Goal: Information Seeking & Learning: Learn about a topic

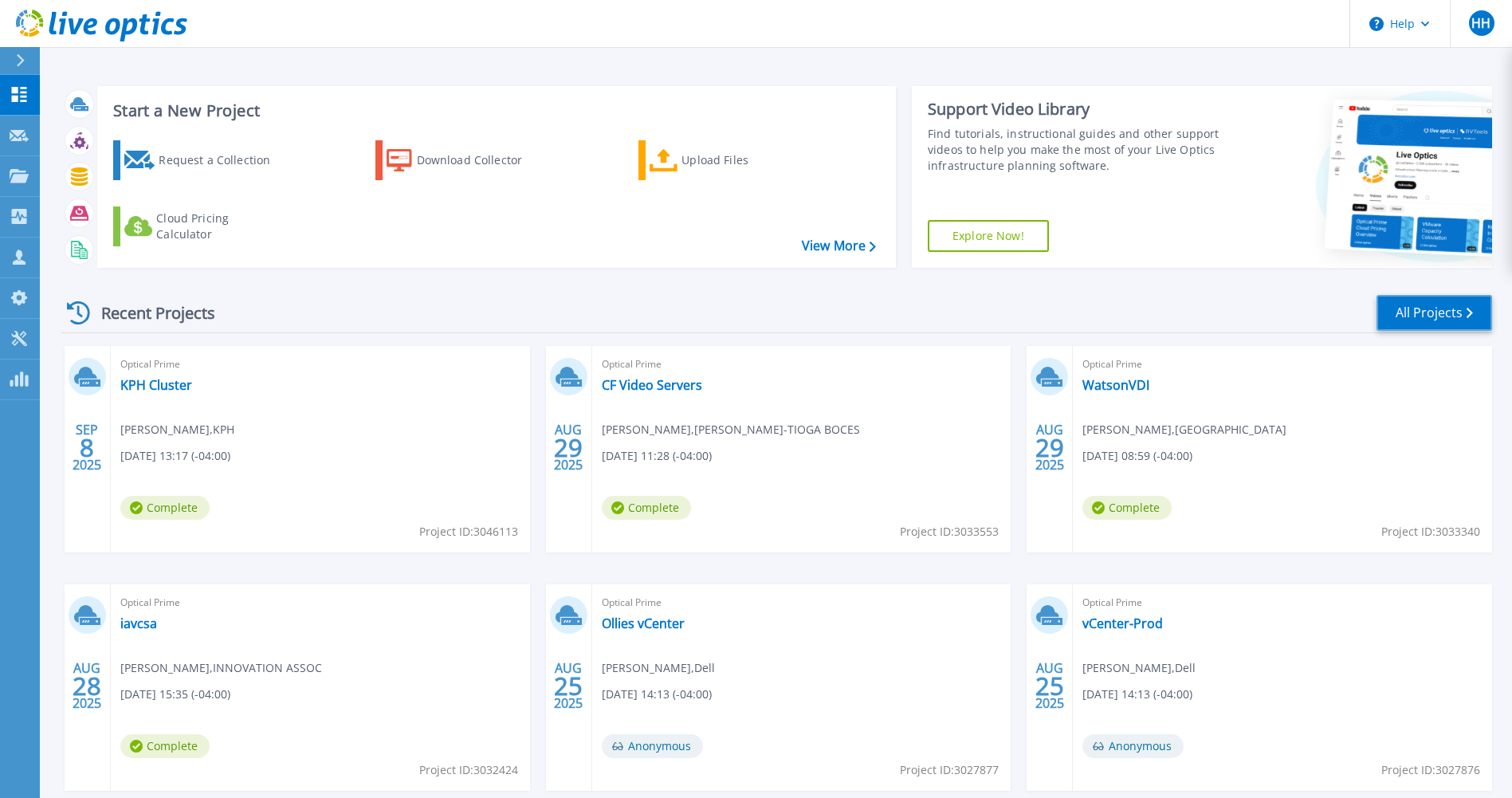
click at [1424, 314] on link "All Projects" at bounding box center [1434, 312] width 116 height 36
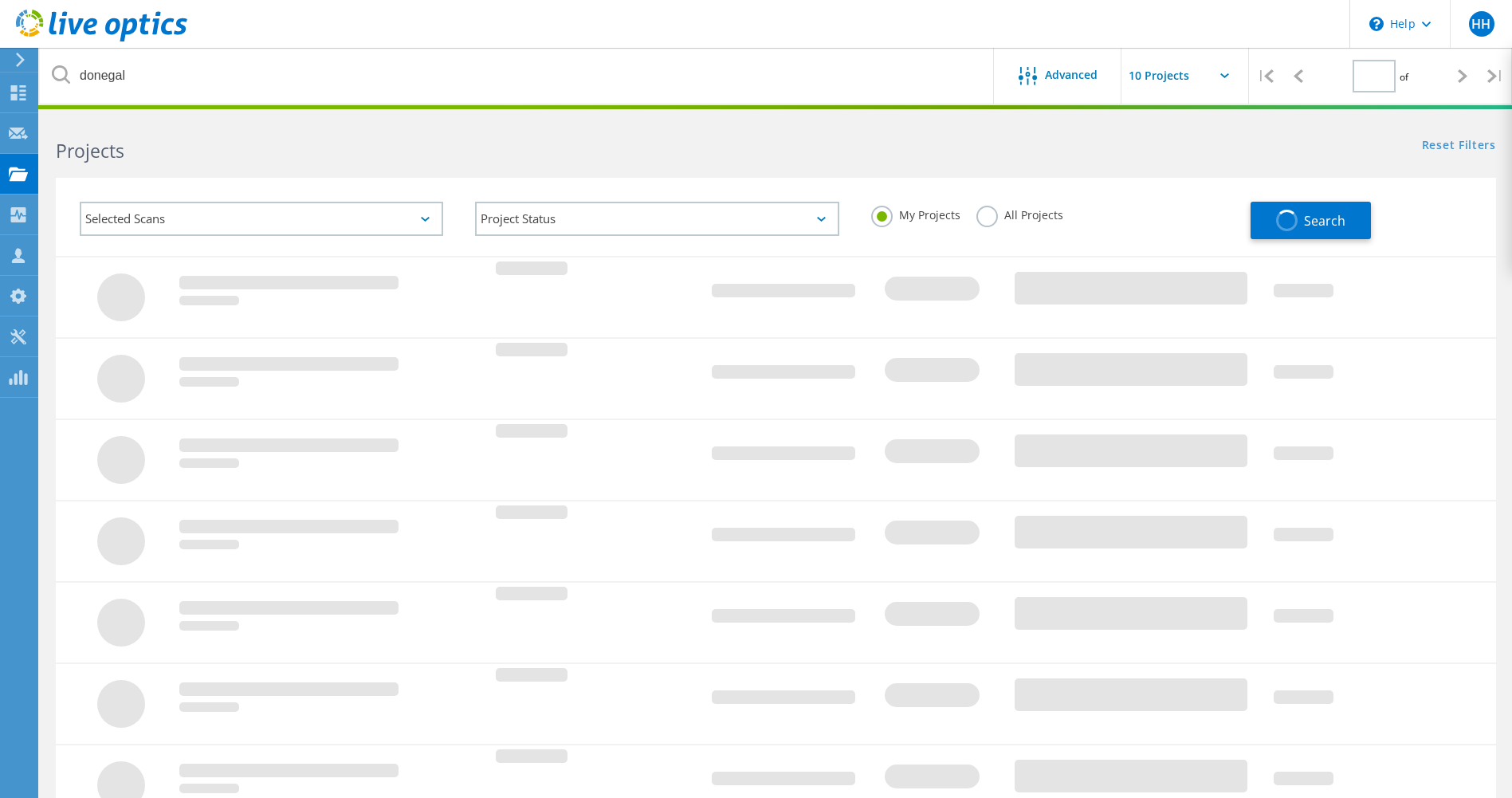
type input "1"
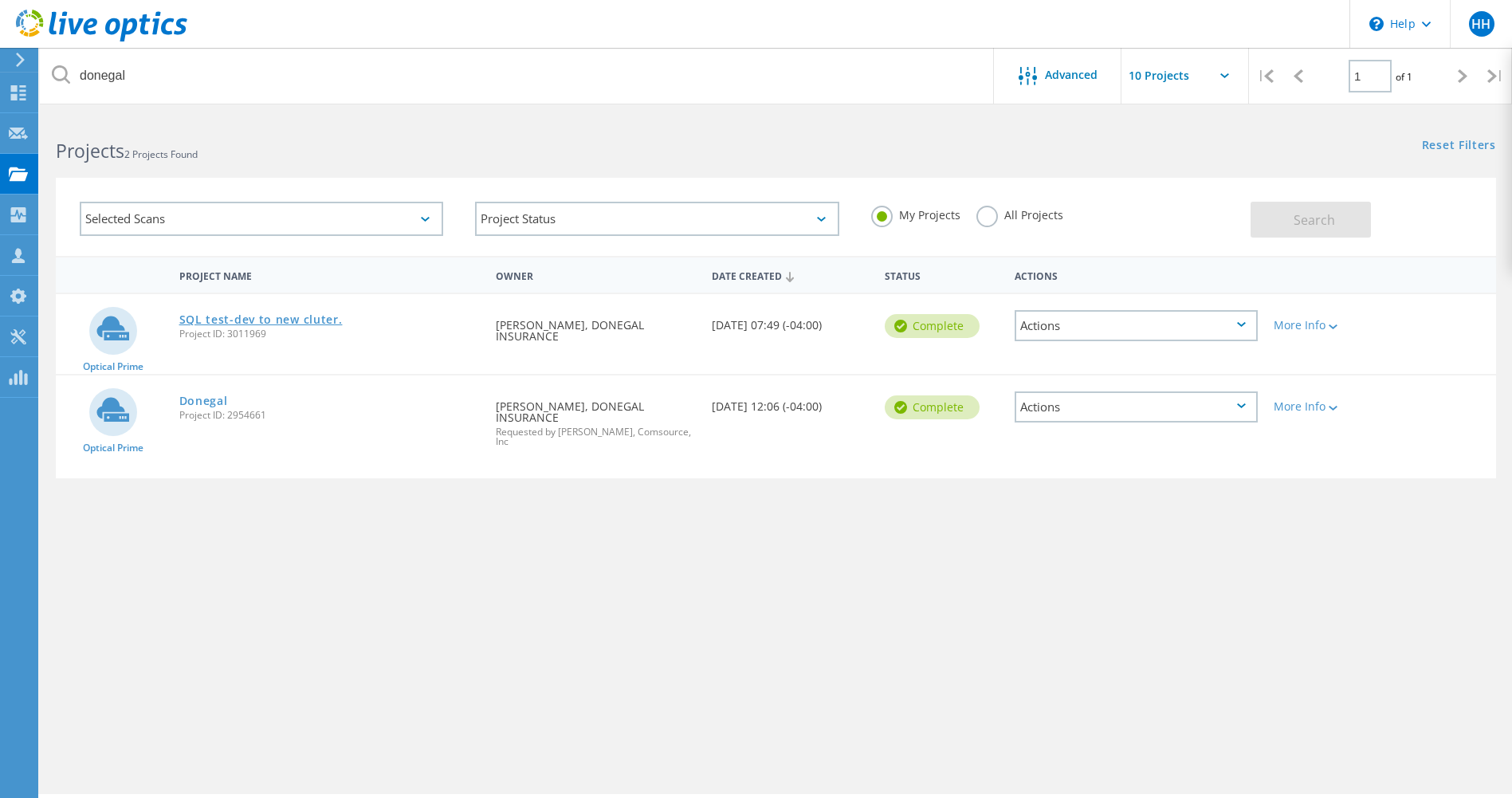
click at [235, 319] on link "SQL test-dev to new cluter." at bounding box center [261, 319] width 163 height 11
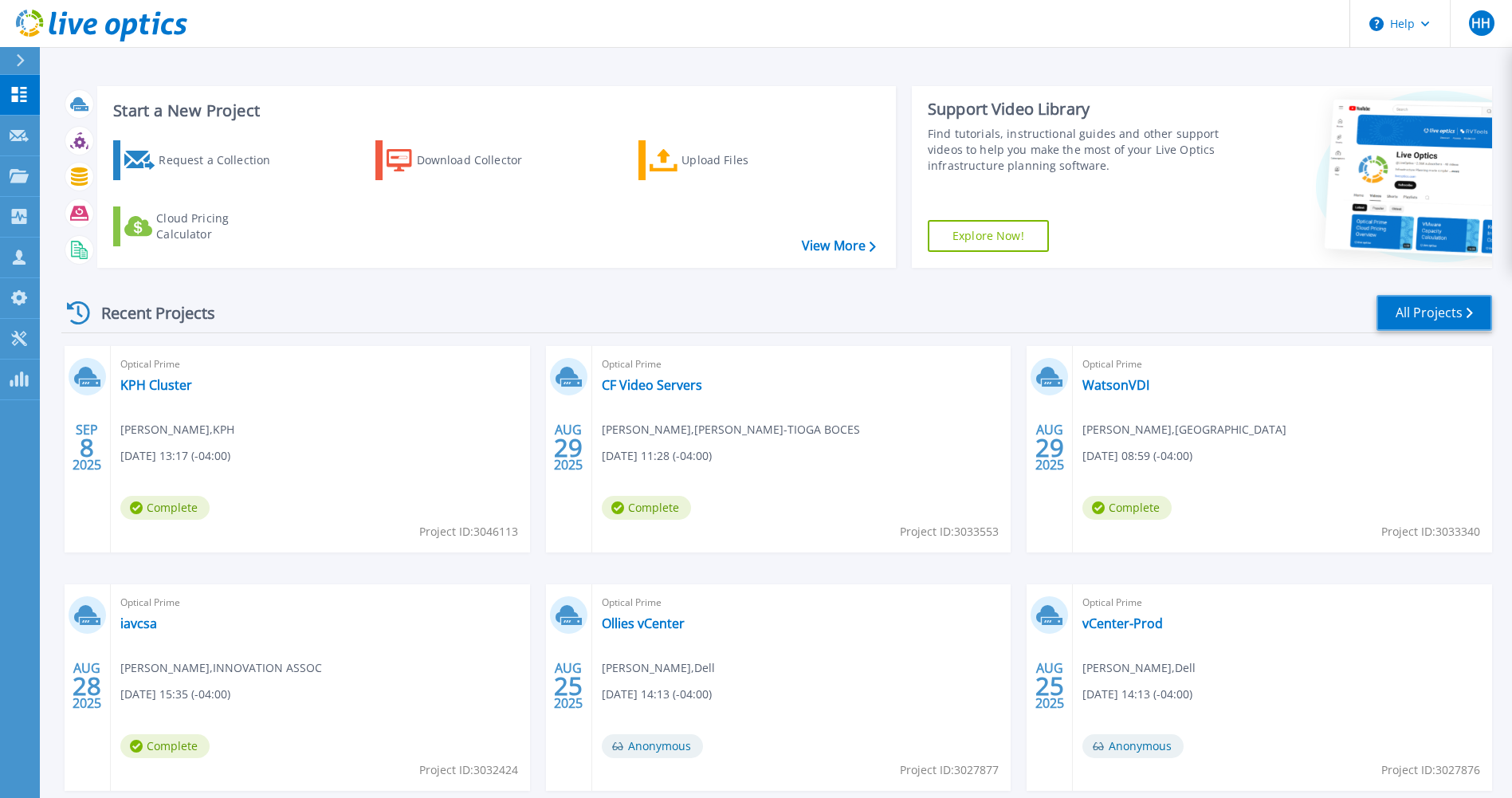
click at [1395, 310] on link "All Projects" at bounding box center [1434, 312] width 116 height 36
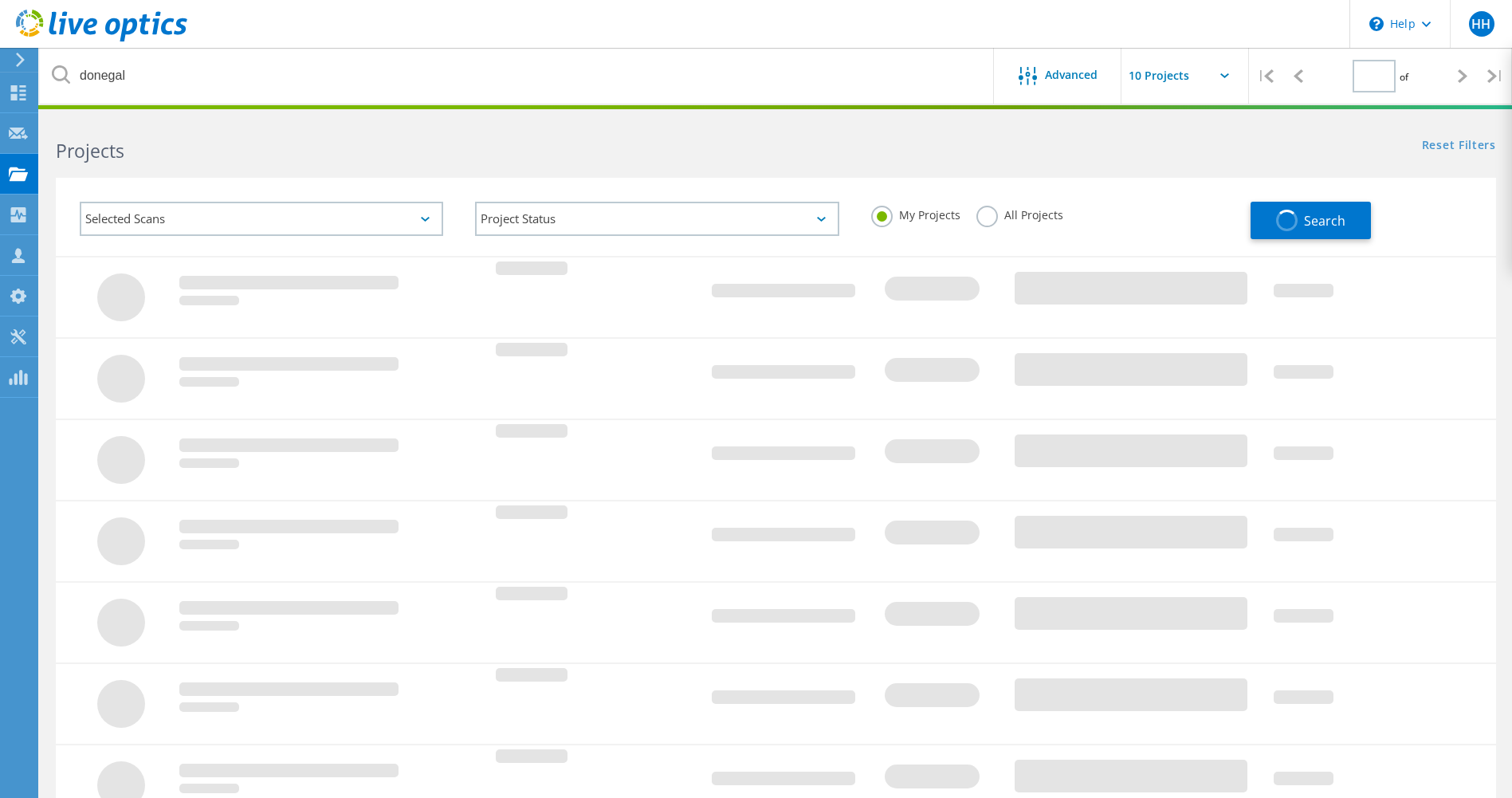
type input "1"
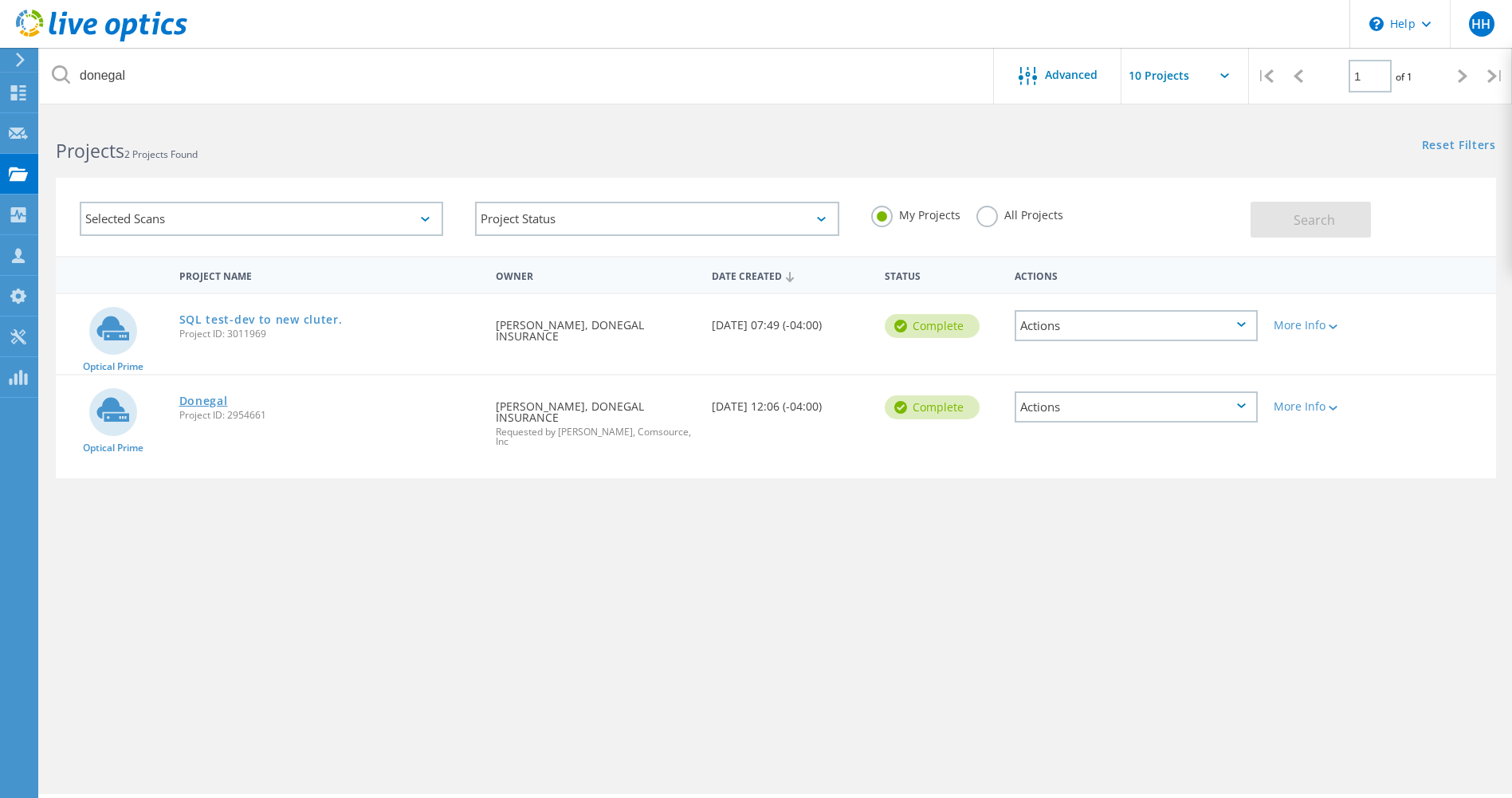
click at [209, 399] on link "Donegal" at bounding box center [204, 400] width 49 height 11
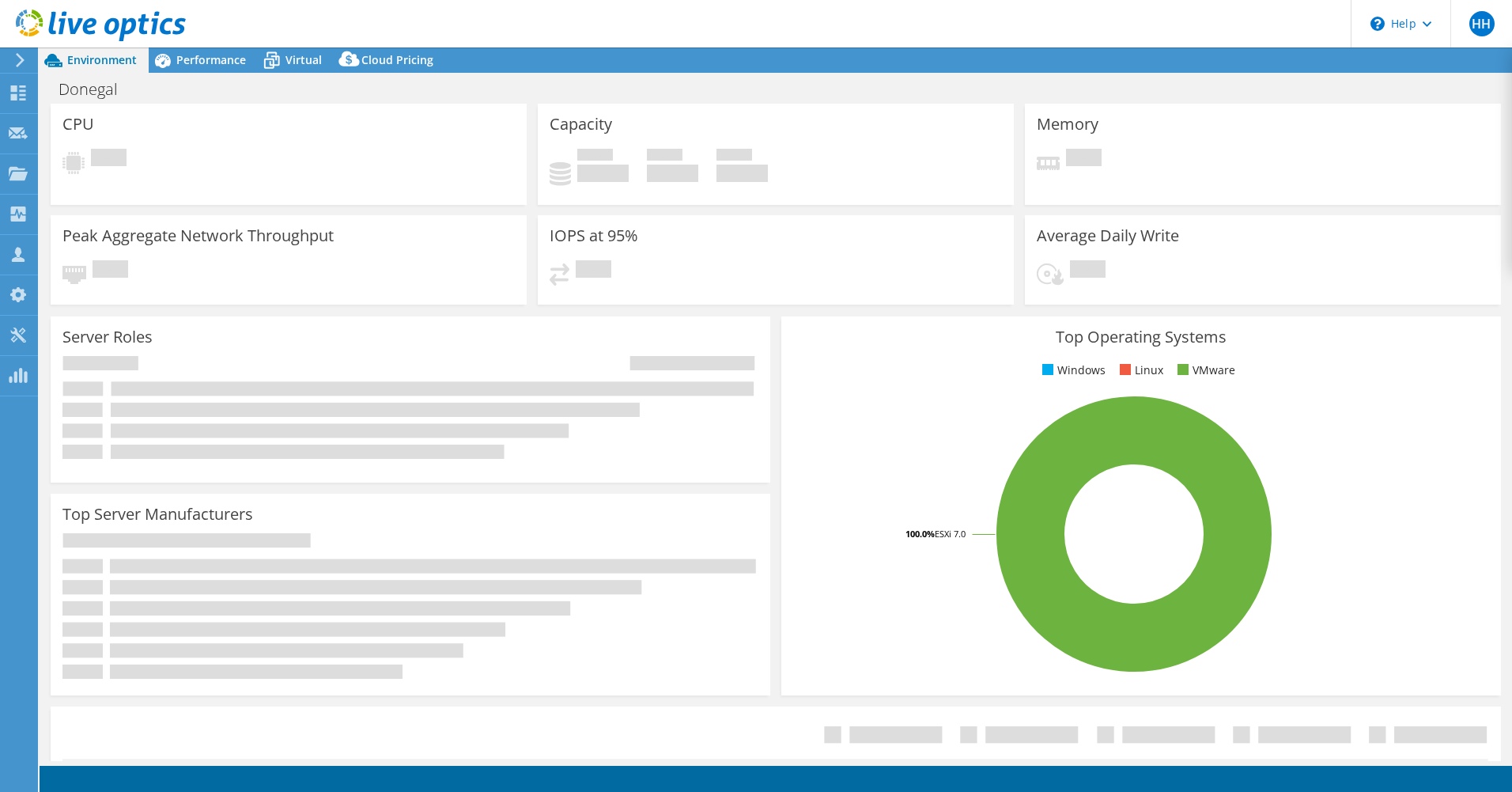
select select "USD"
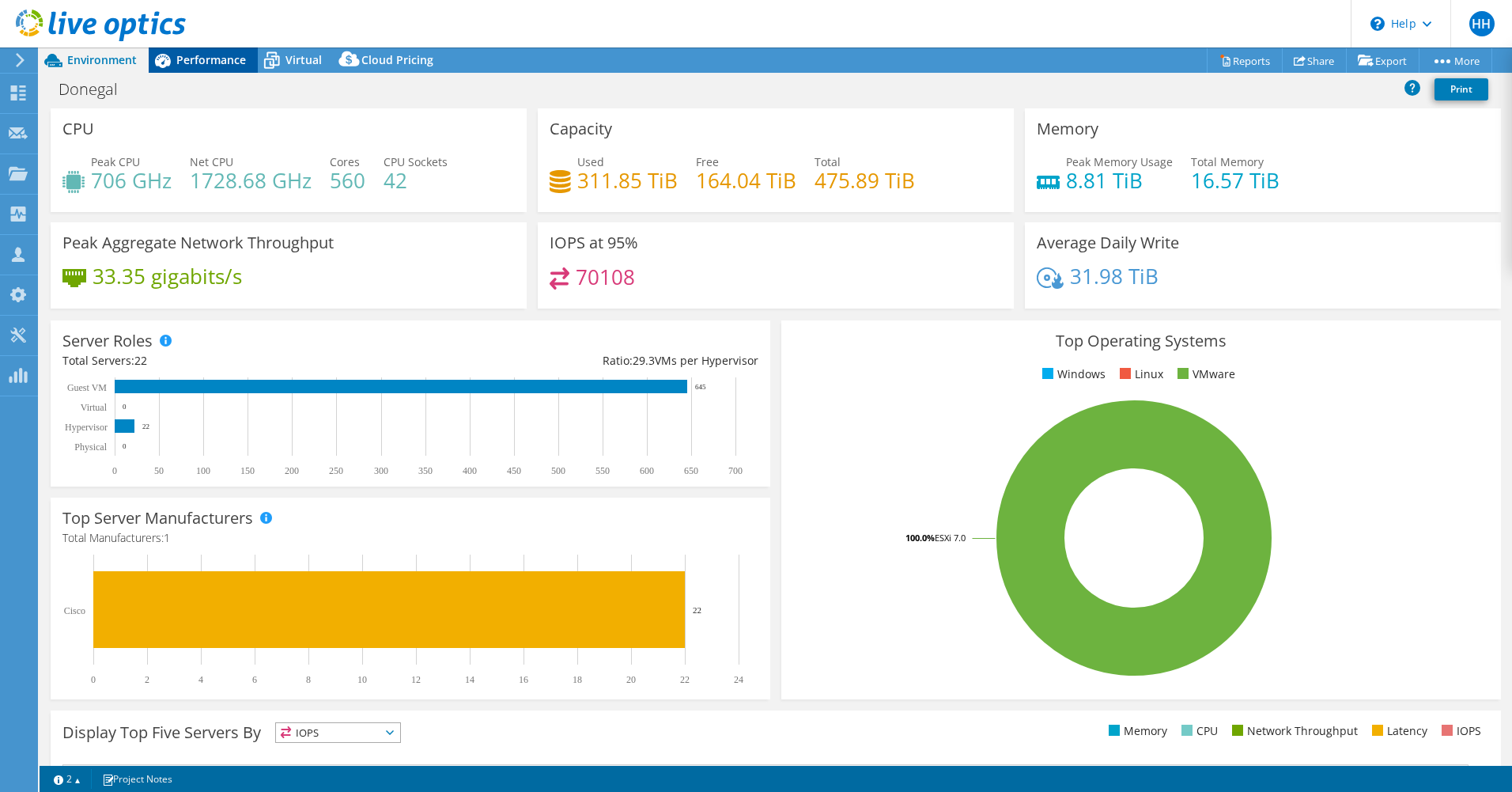
click at [204, 57] on span "Performance" at bounding box center [211, 60] width 70 height 15
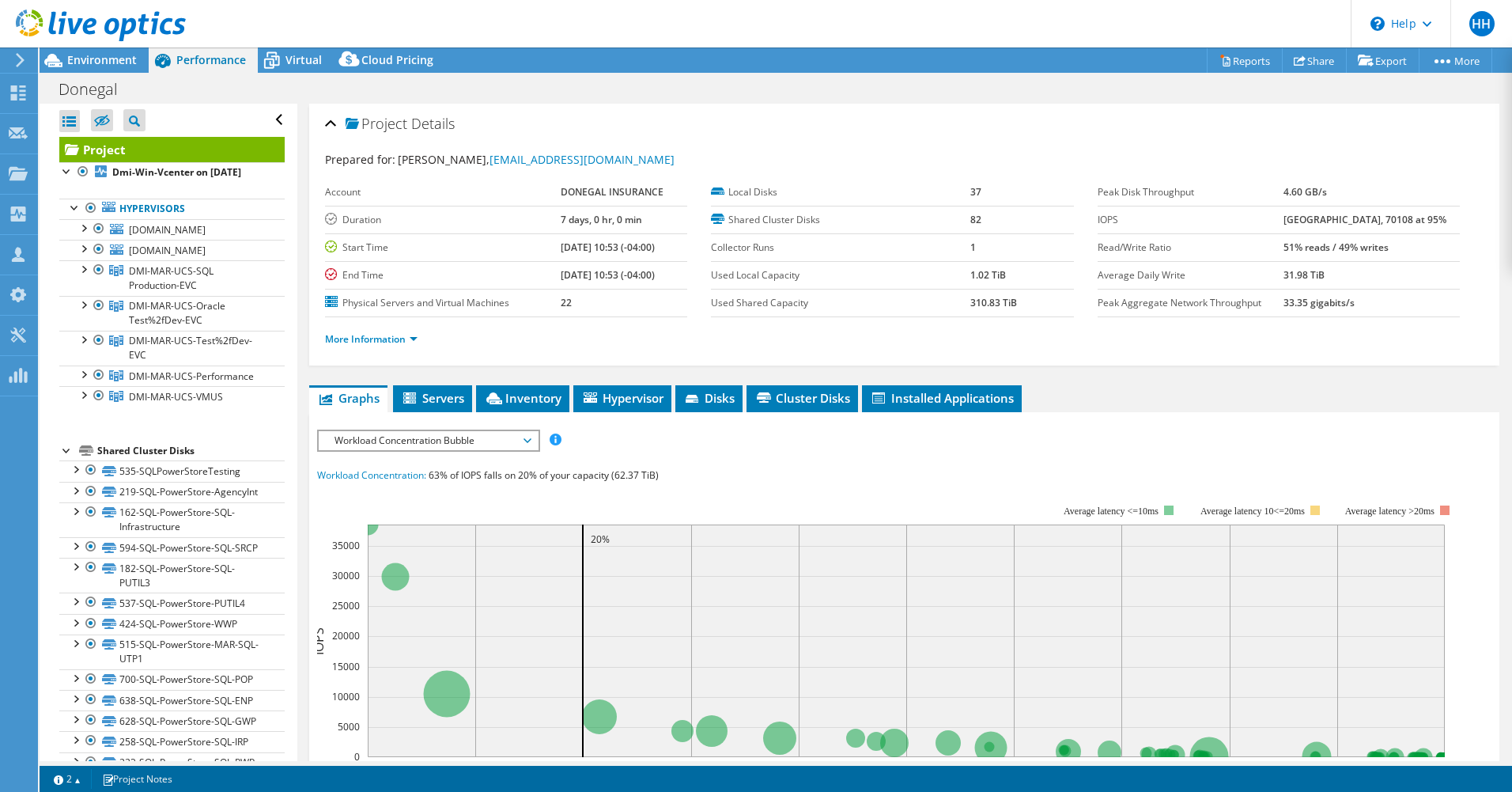
click at [526, 437] on span "Workload Concentration Bubble" at bounding box center [428, 440] width 204 height 19
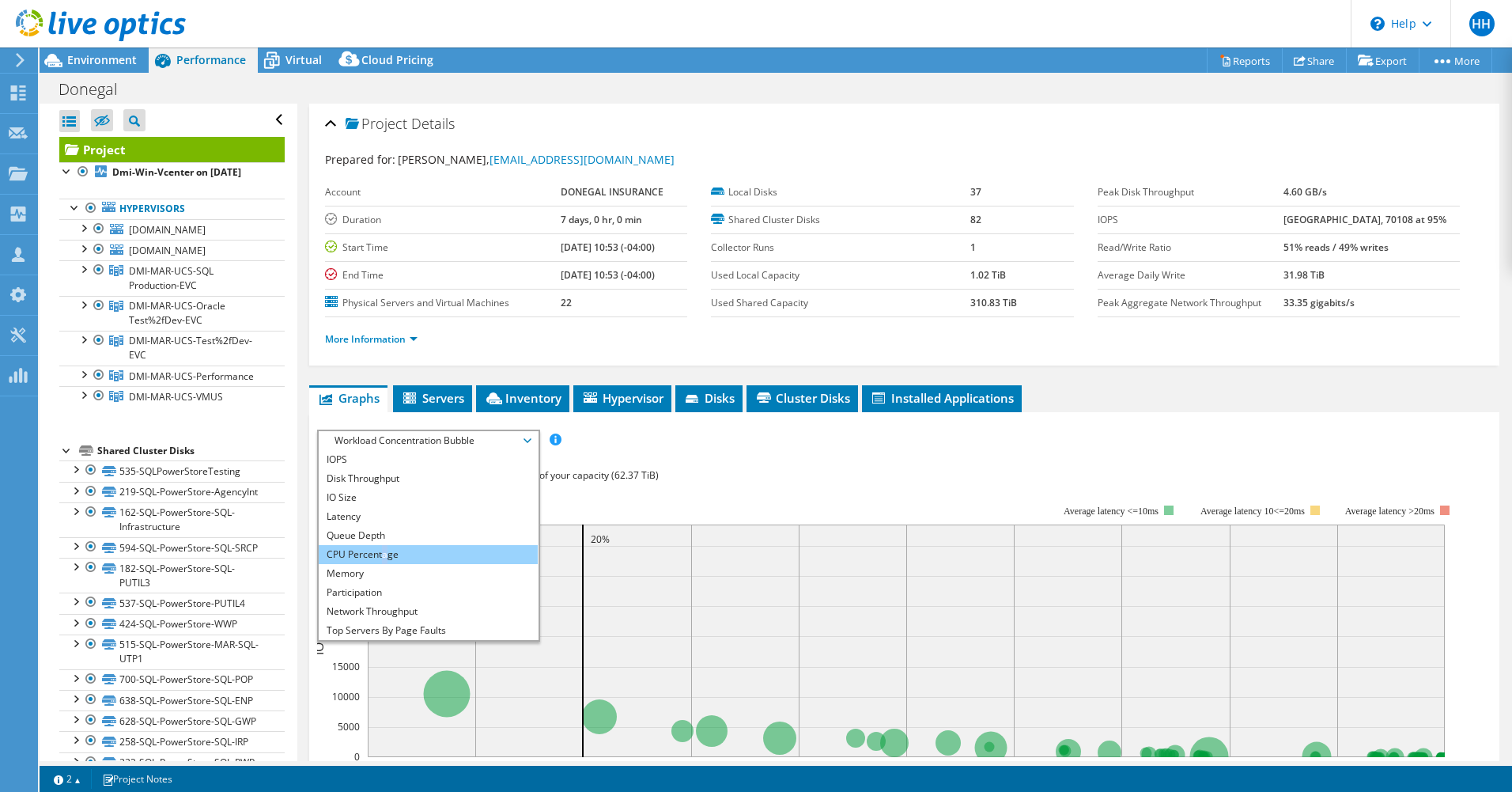
click at [384, 549] on li "CPU Percentage" at bounding box center [428, 554] width 219 height 19
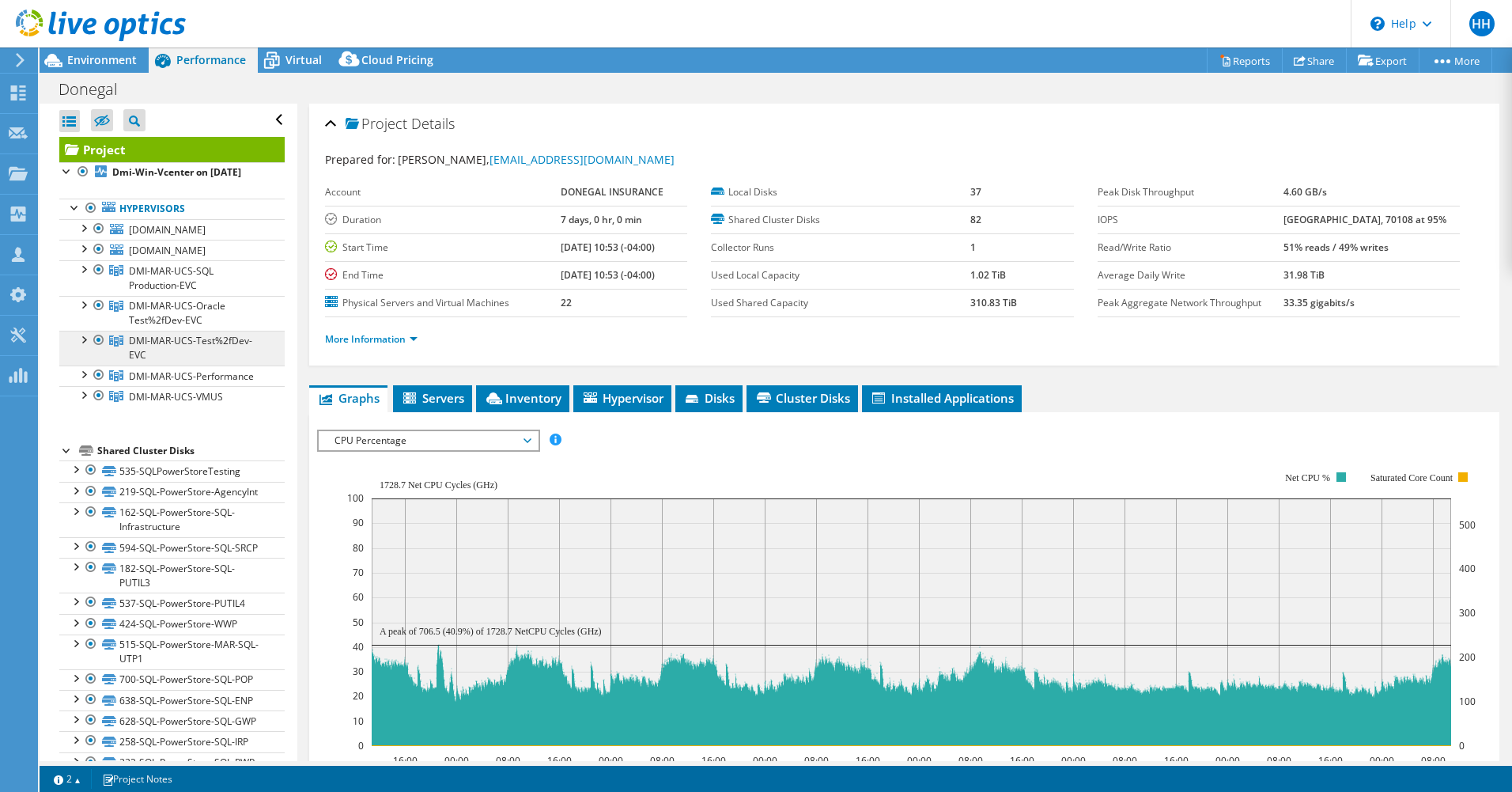
click at [156, 362] on span "DMI-MAR-UCS-Test%2fDev-EVC" at bounding box center [190, 347] width 123 height 27
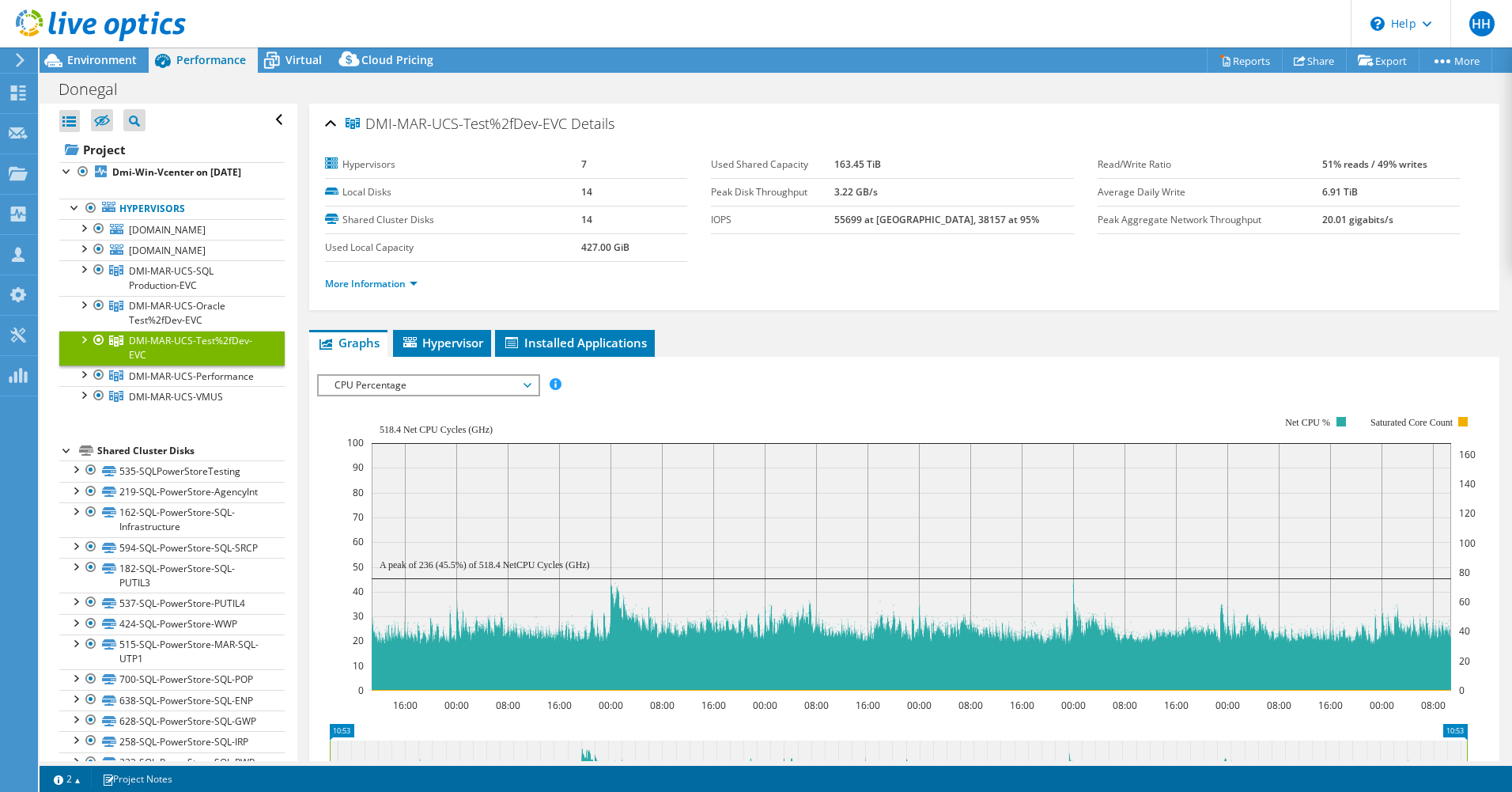
click at [523, 381] on span "CPU Percentage" at bounding box center [428, 385] width 204 height 19
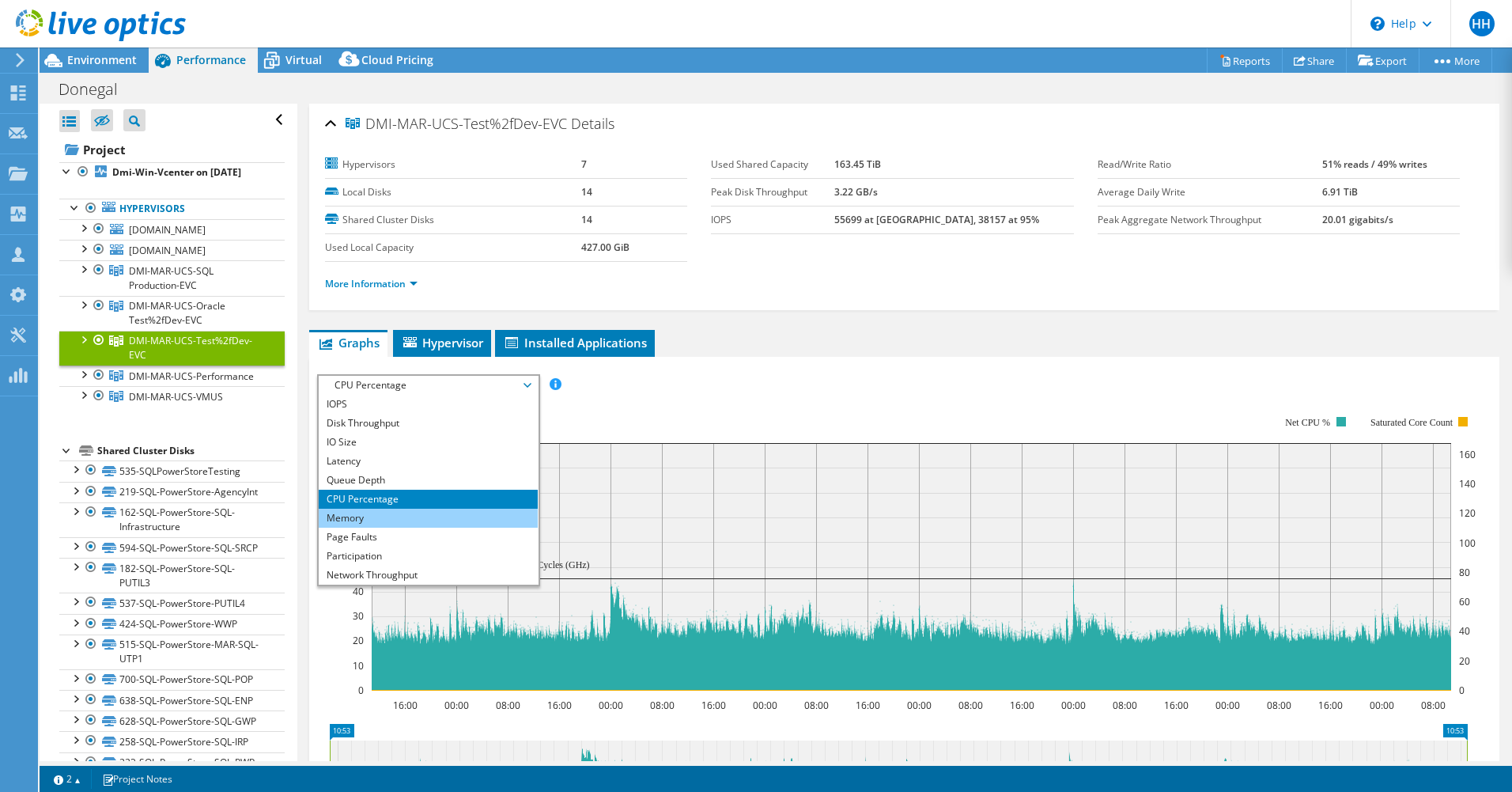
click at [420, 521] on li "Memory" at bounding box center [428, 518] width 219 height 19
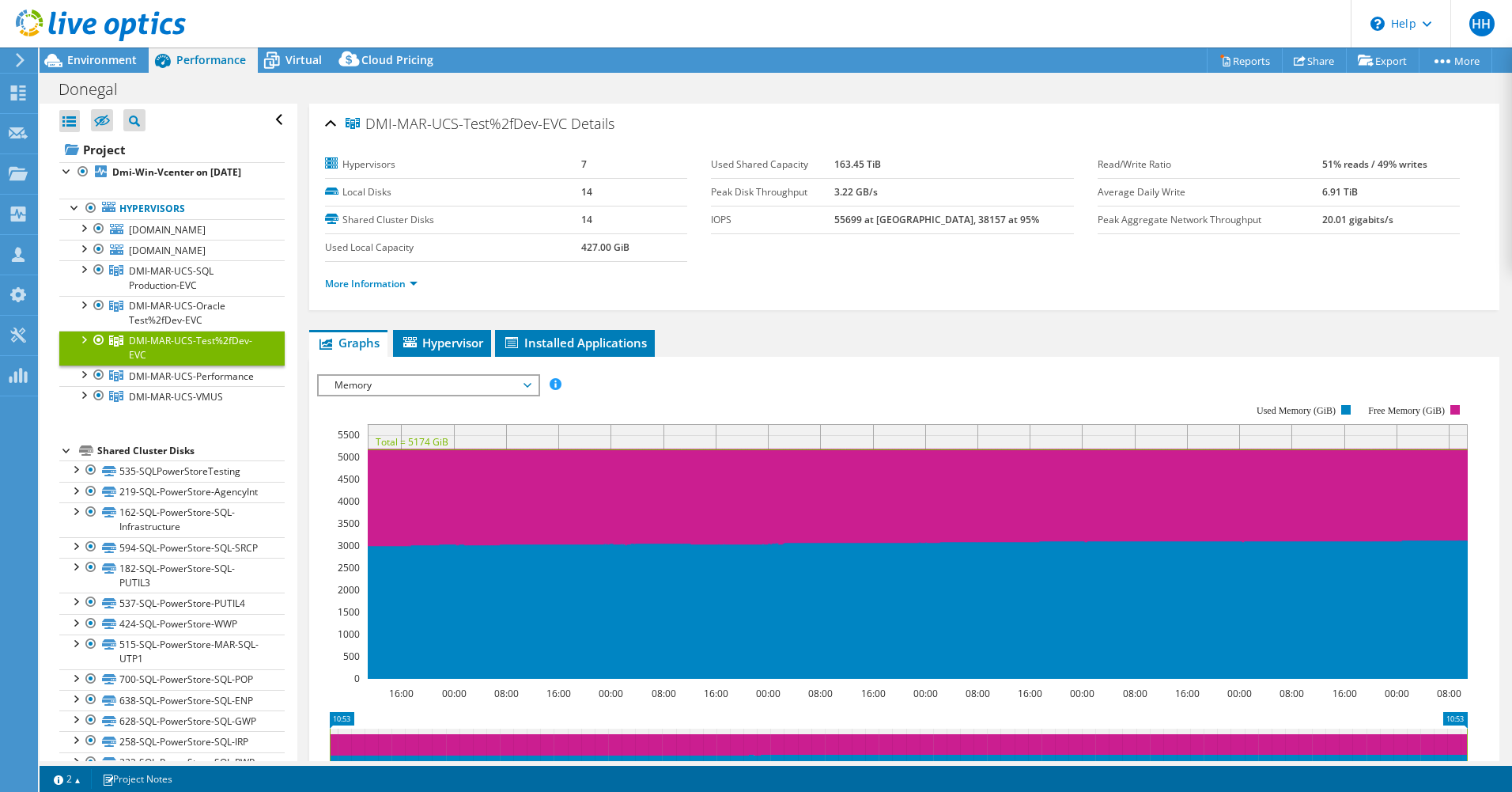
drag, startPoint x: 367, startPoint y: 303, endPoint x: 349, endPoint y: 311, distance: 19.7
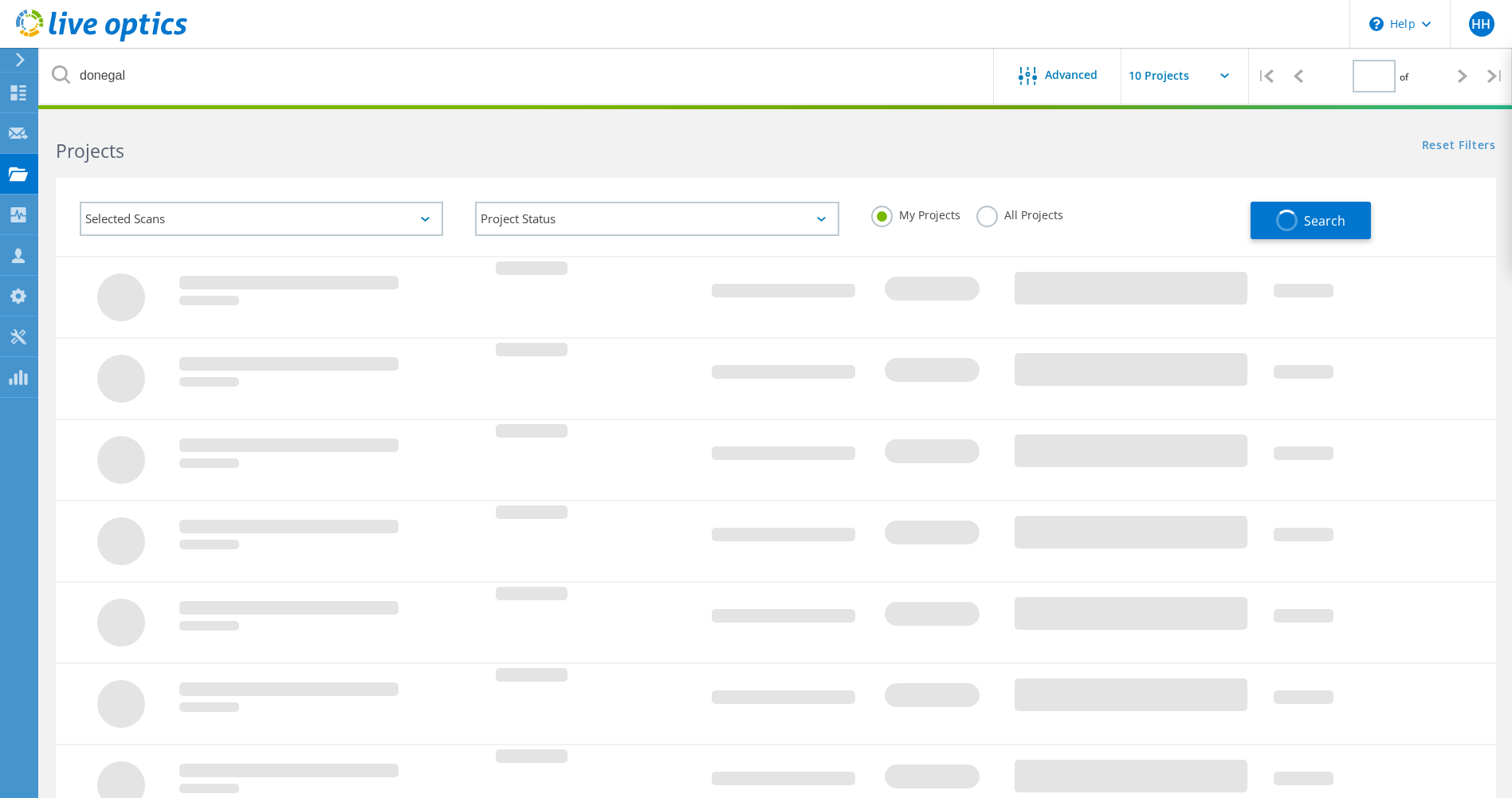
type input "1"
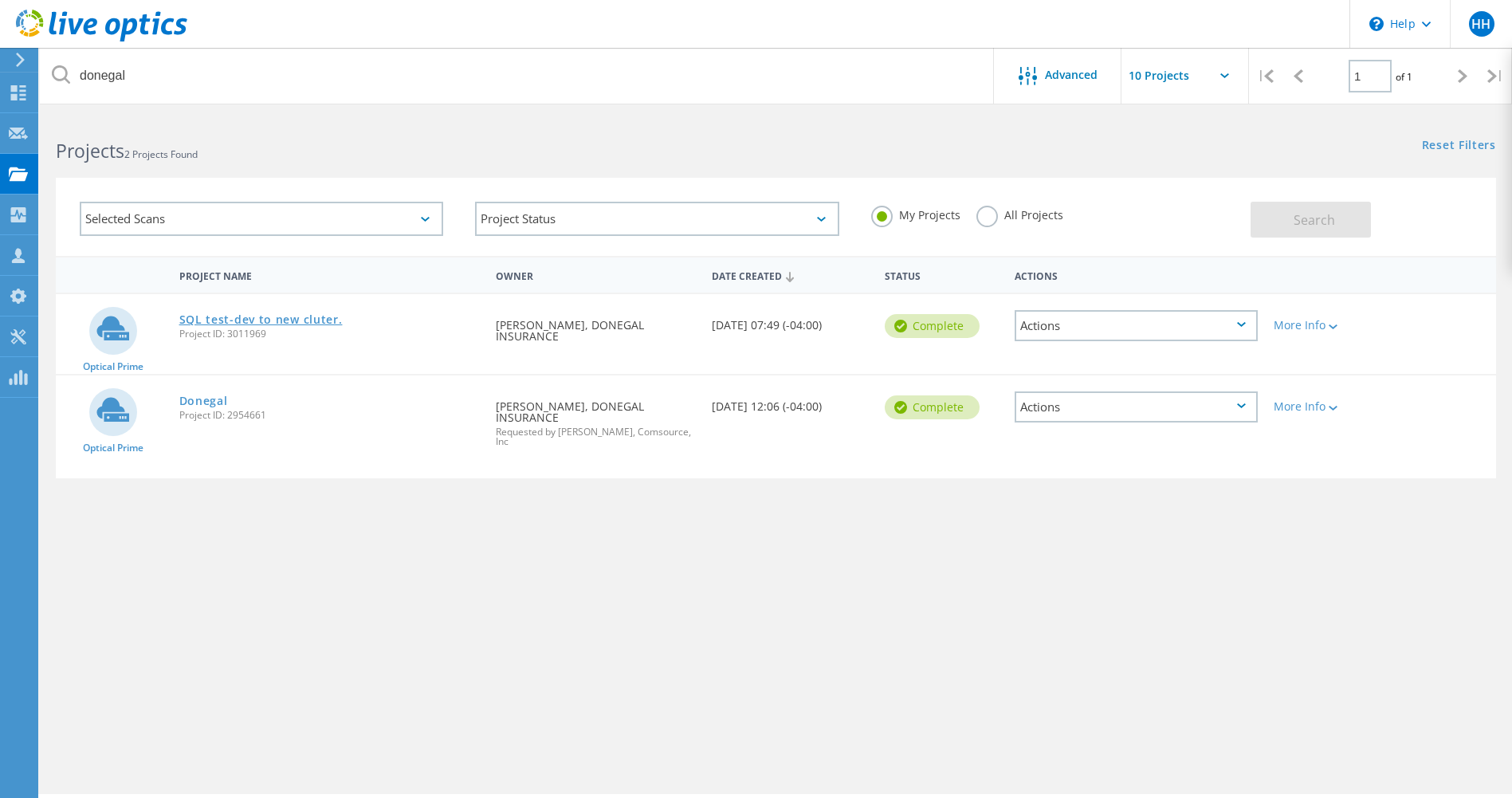
click at [265, 318] on link "SQL test-dev to new cluter." at bounding box center [261, 319] width 163 height 11
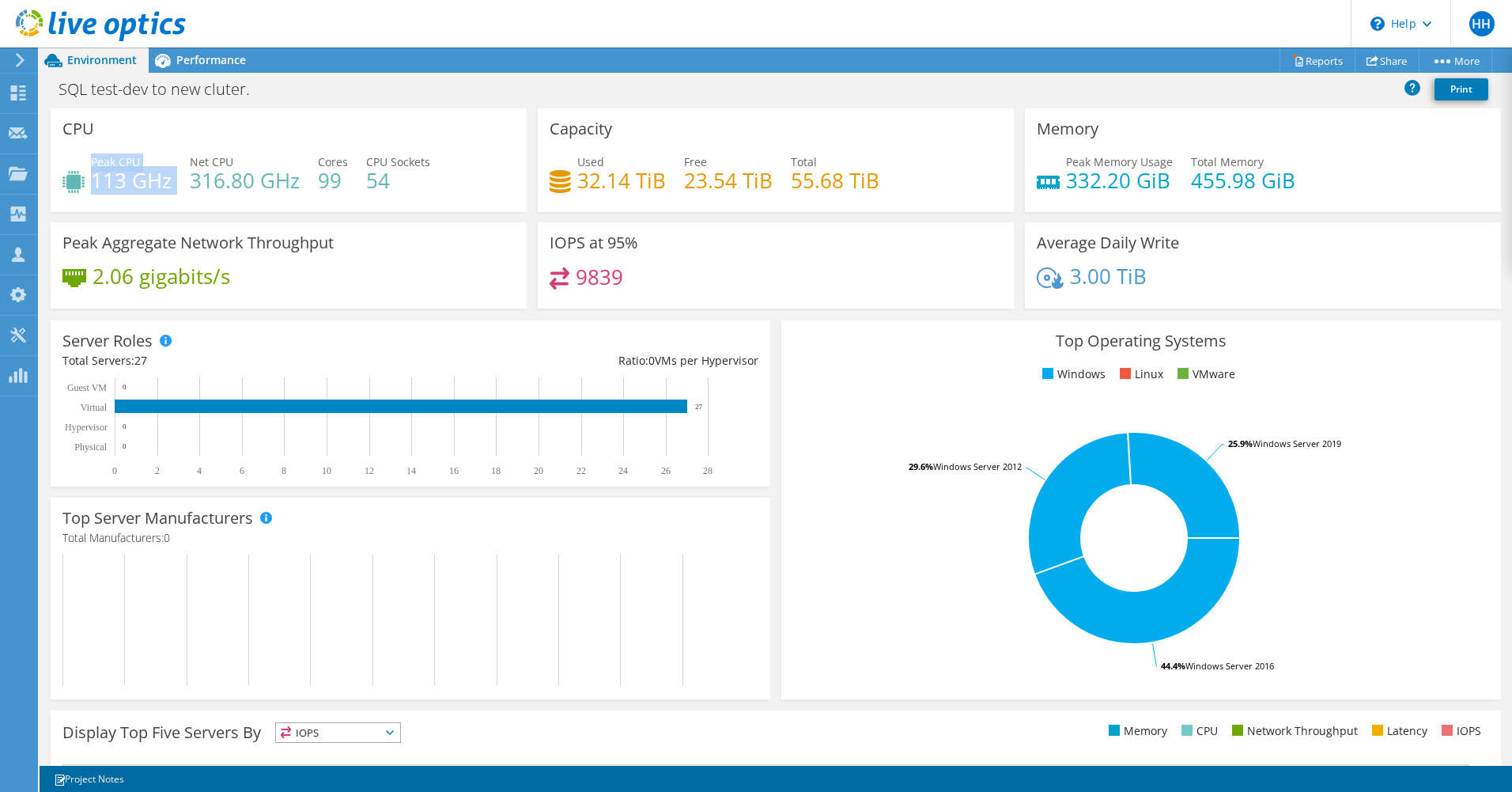
drag, startPoint x: 90, startPoint y: 176, endPoint x: 188, endPoint y: 180, distance: 98.1
click at [188, 180] on div "Peak CPU 113 GHz Net CPU 316.80 GHz Cores 99 CPU Sockets 54" at bounding box center [288, 180] width 452 height 52
drag, startPoint x: 188, startPoint y: 180, endPoint x: 134, endPoint y: 124, distance: 77.8
click at [134, 124] on div "CPU Peak CPU 113 GHz Net CPU 316.80 GHz Cores 99 CPU Sockets 54" at bounding box center [288, 160] width 476 height 104
drag, startPoint x: 242, startPoint y: 269, endPoint x: 233, endPoint y: 269, distance: 9.0
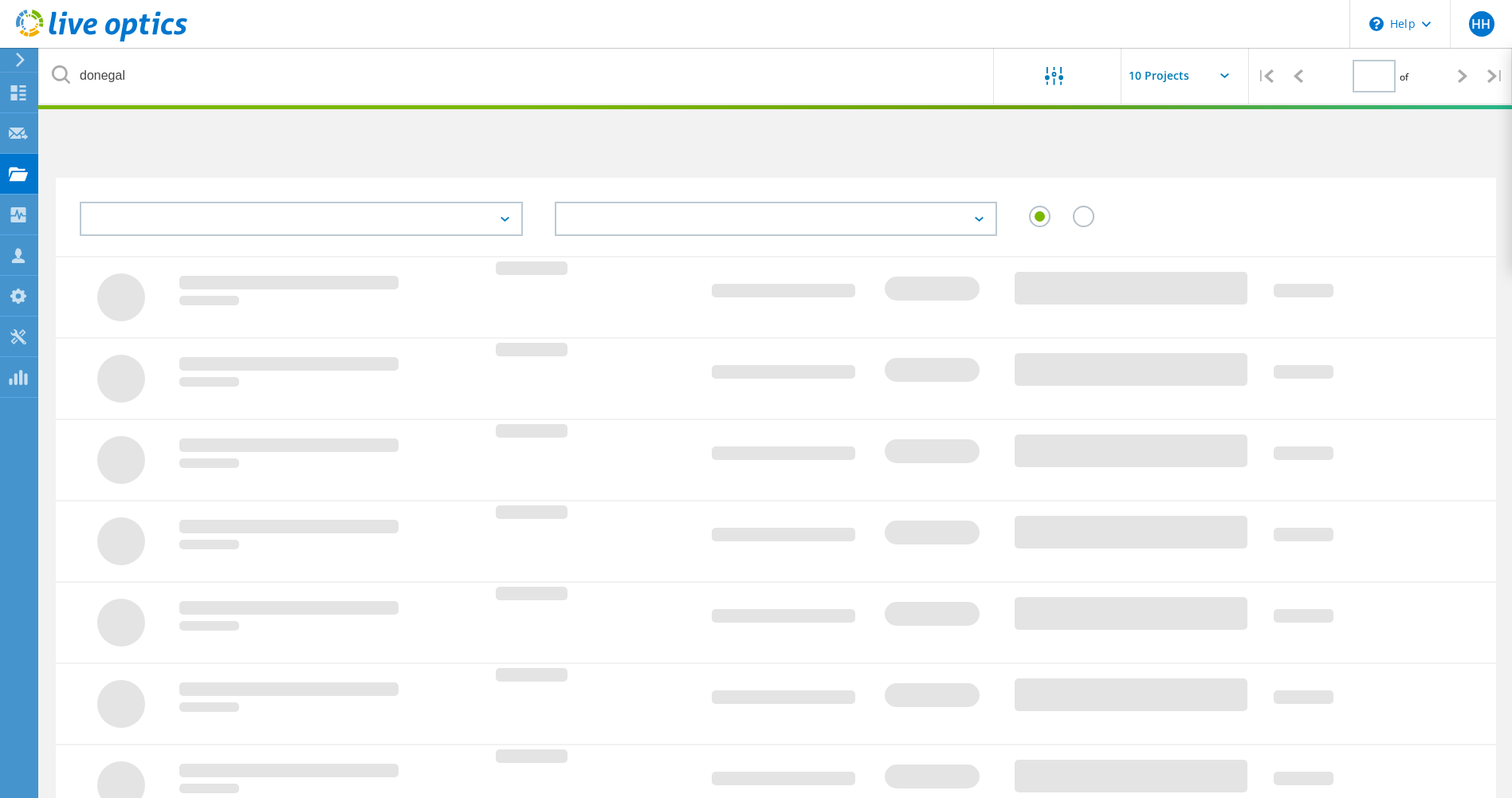
type input "1"
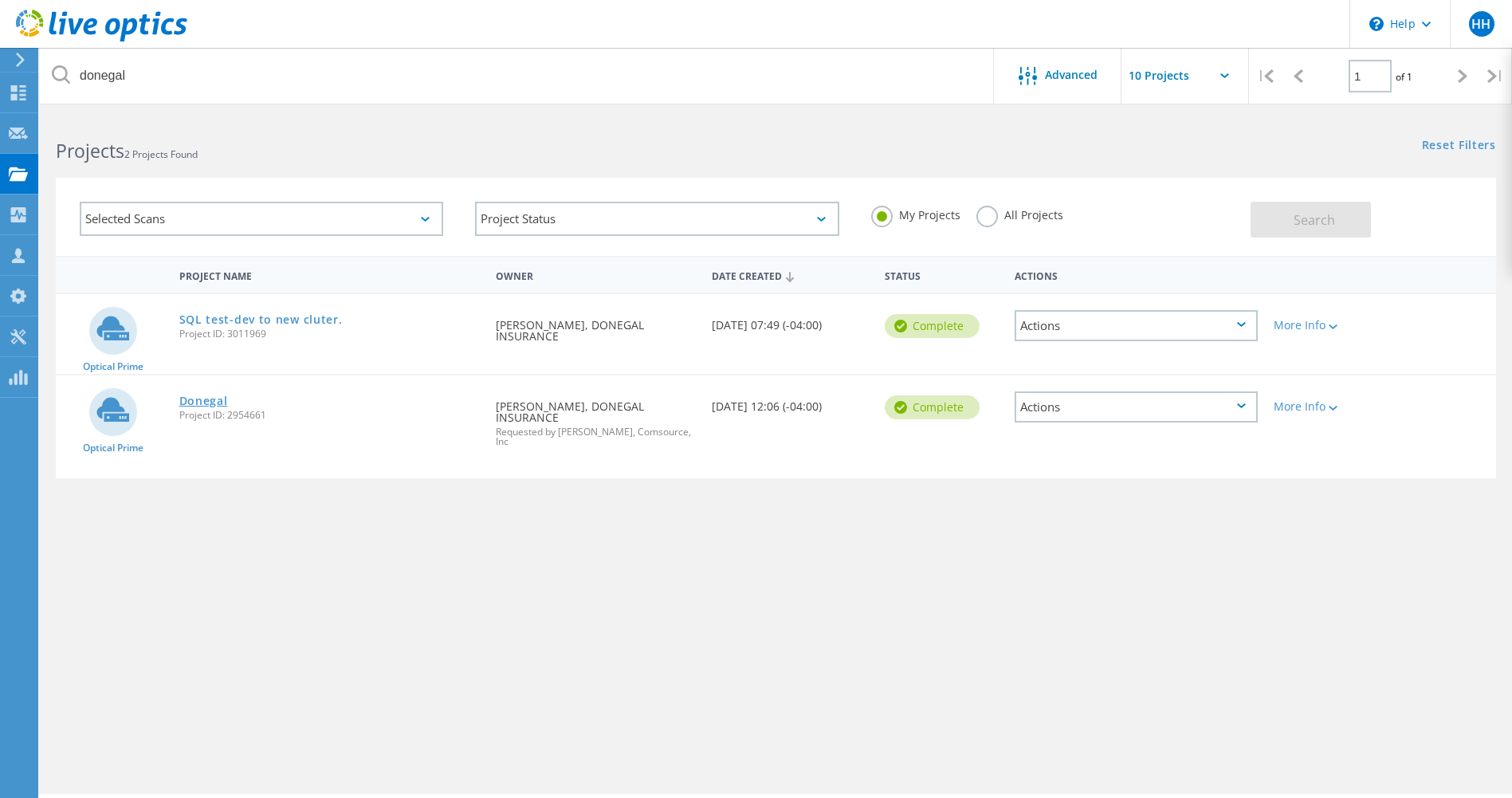
click at [201, 404] on link "Donegal" at bounding box center [204, 400] width 49 height 11
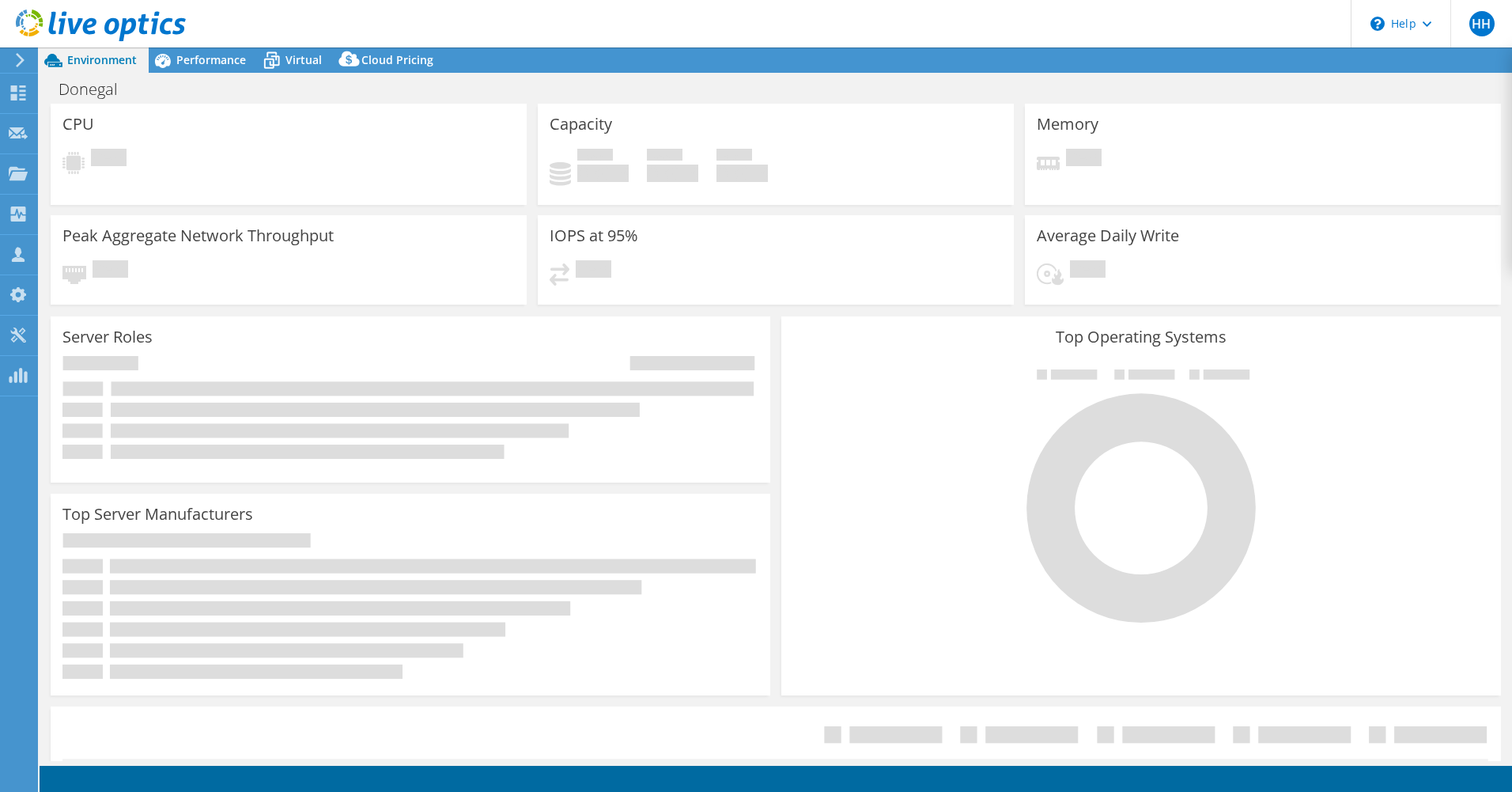
select select "USD"
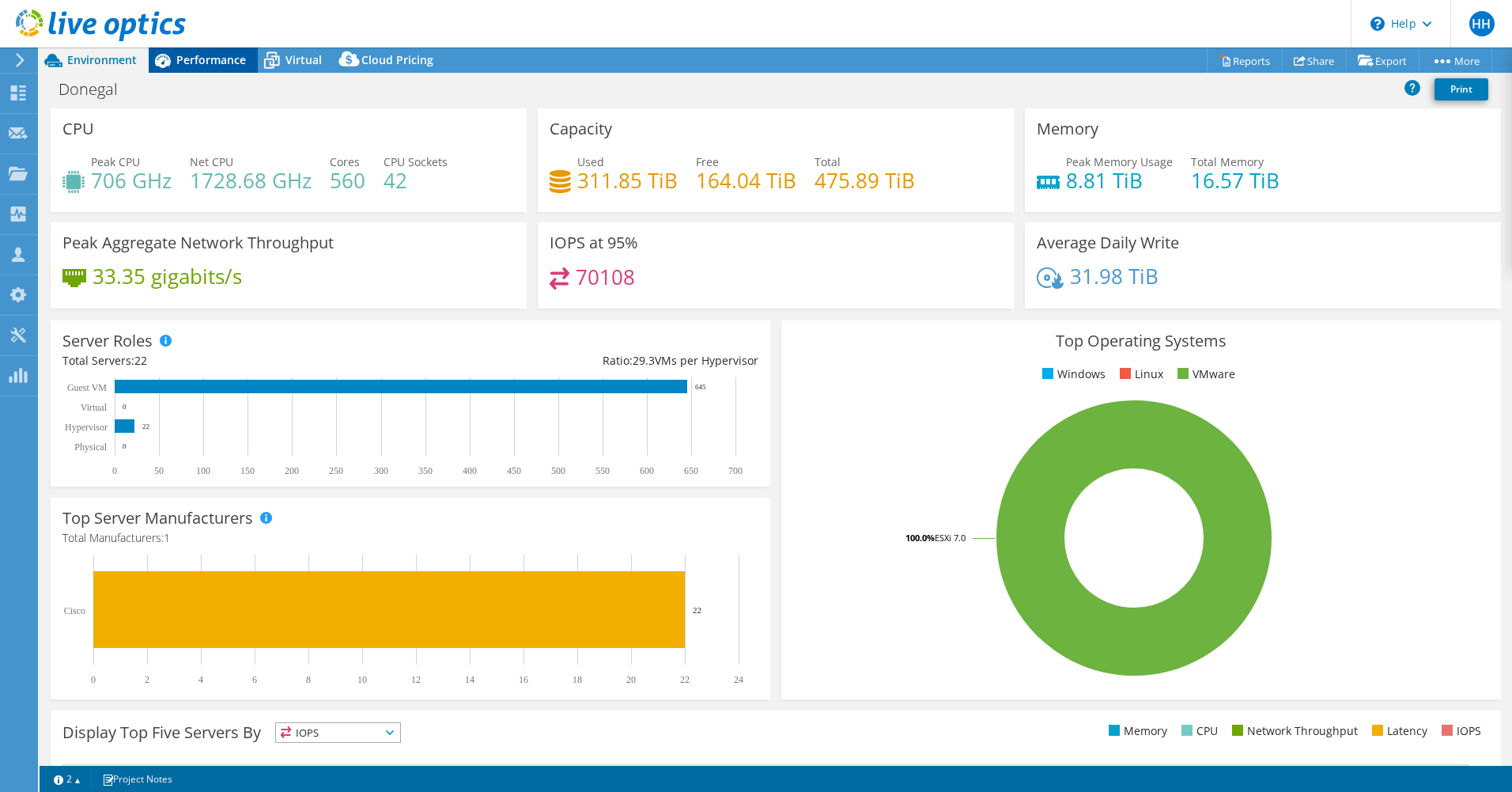
click at [204, 65] on span "Performance" at bounding box center [211, 60] width 70 height 15
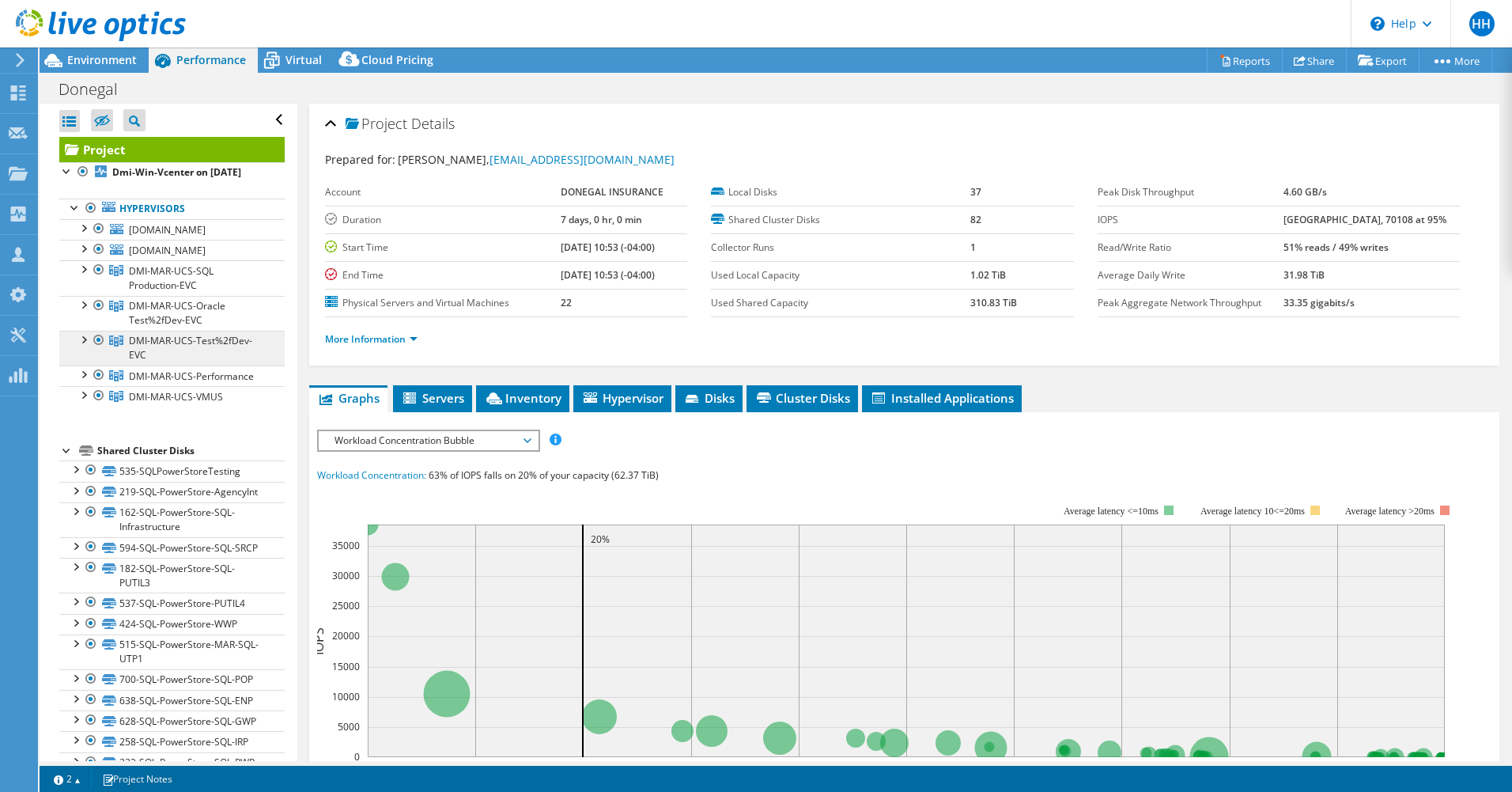
click at [145, 362] on span "DMI-MAR-UCS-Test%2fDev-EVC" at bounding box center [190, 347] width 123 height 27
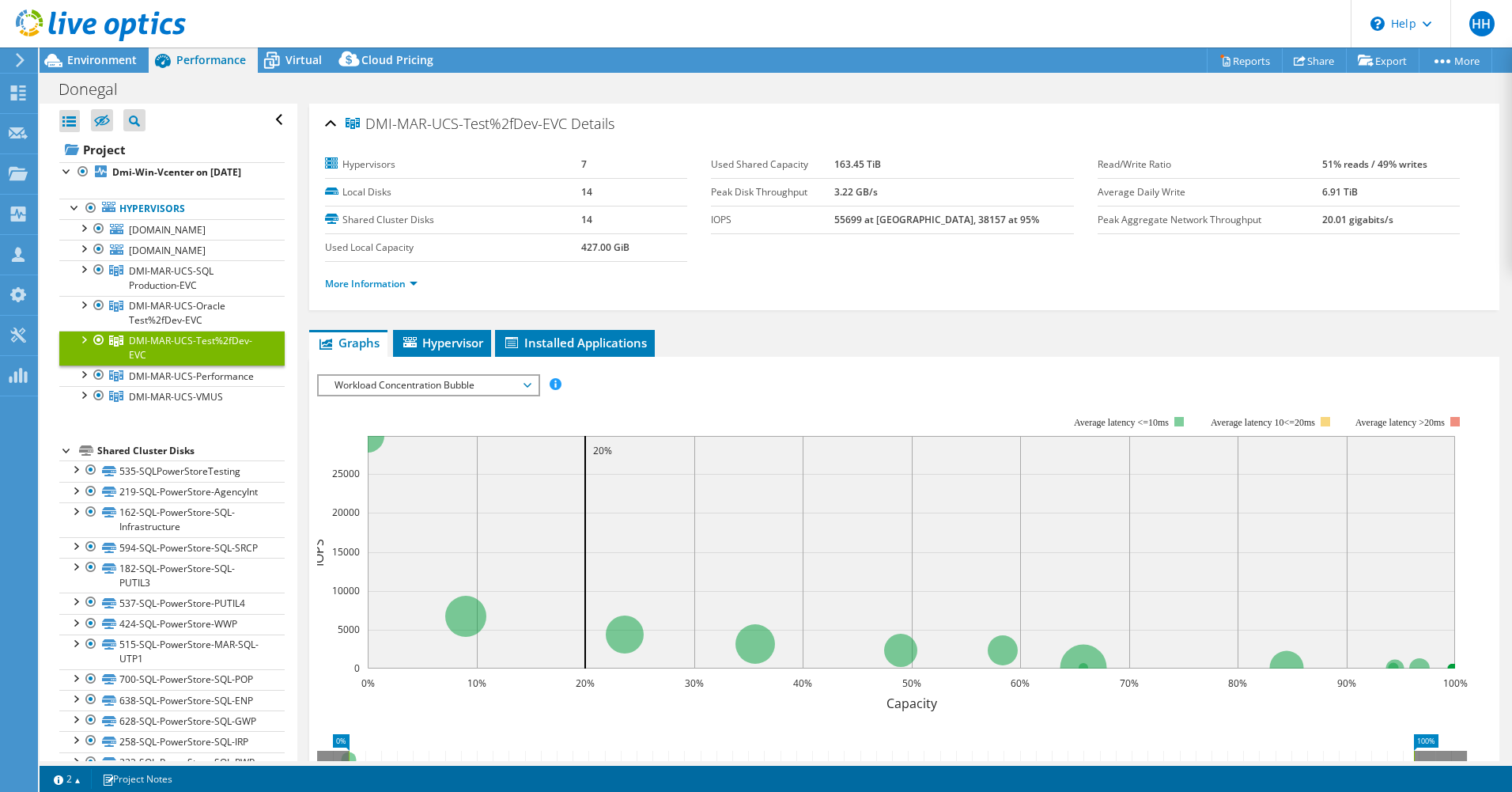
click at [516, 385] on span "Workload Concentration Bubble" at bounding box center [428, 385] width 204 height 19
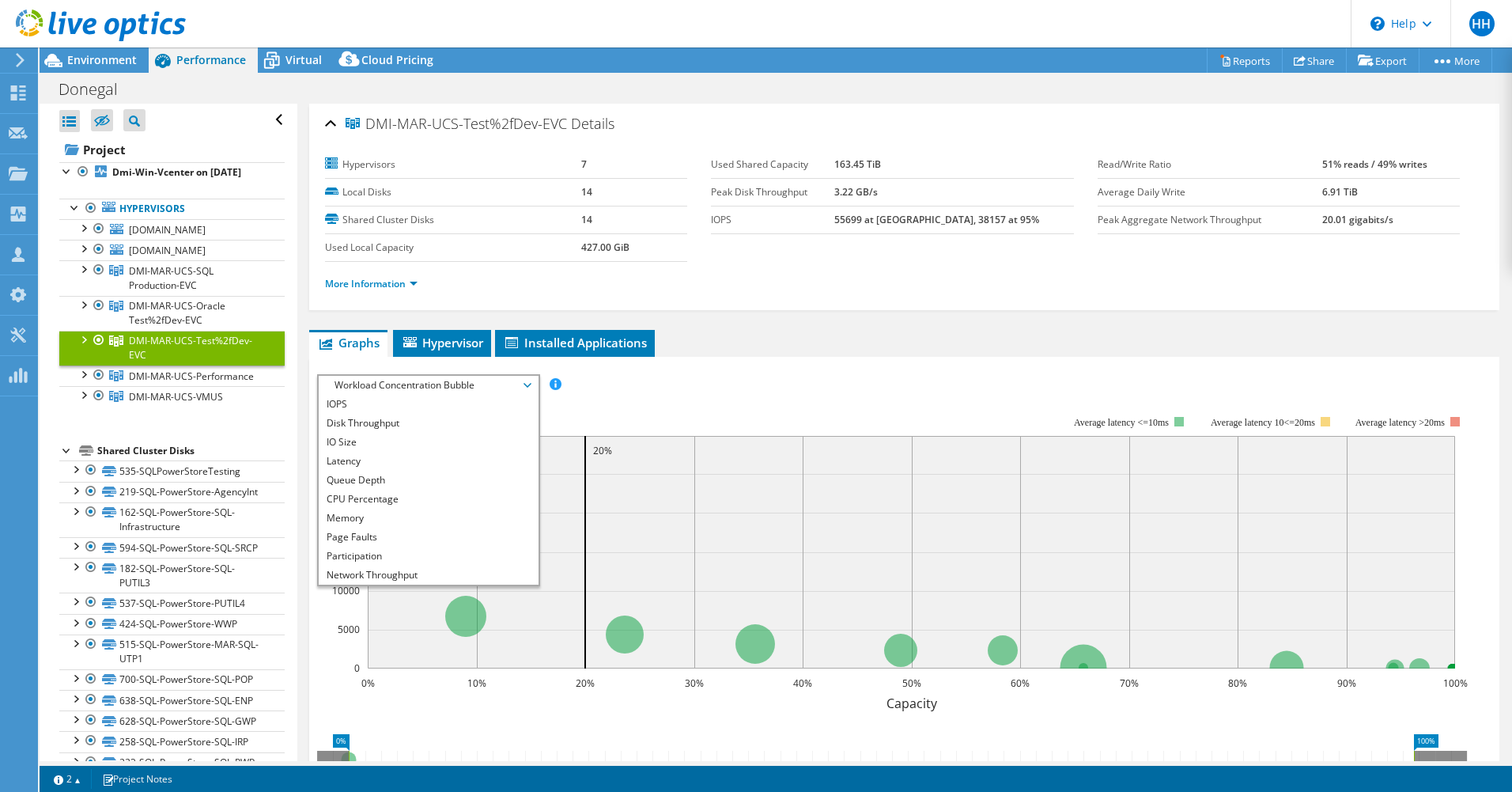
click at [626, 386] on div "IOPS Disk Throughput IO Size Latency Queue Depth CPU Percentage Memory Page Fau…" at bounding box center [904, 385] width 1175 height 22
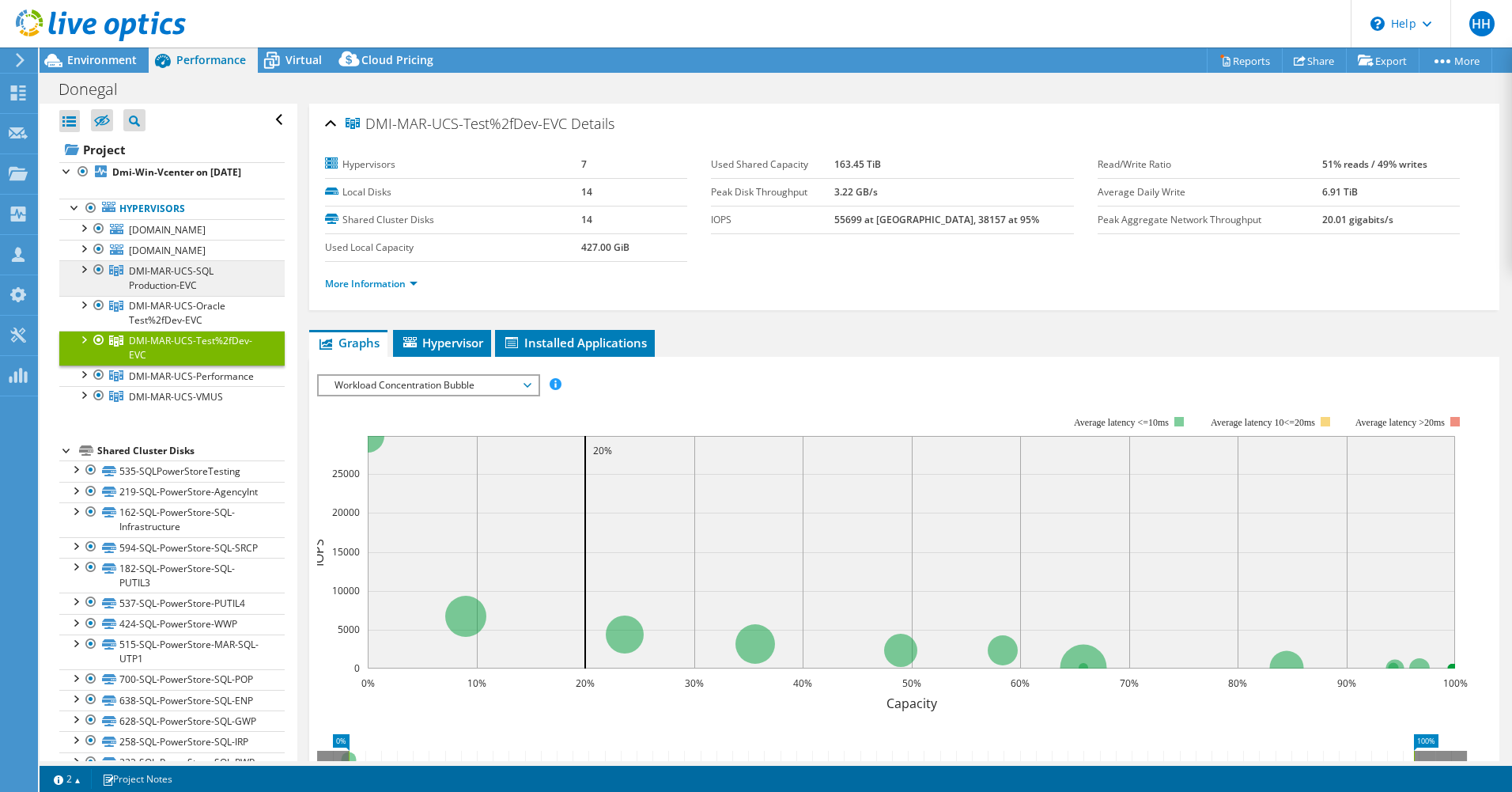
click at [204, 292] on span "DMI-MAR-UCS-SQL Production-EVC" at bounding box center [171, 278] width 85 height 27
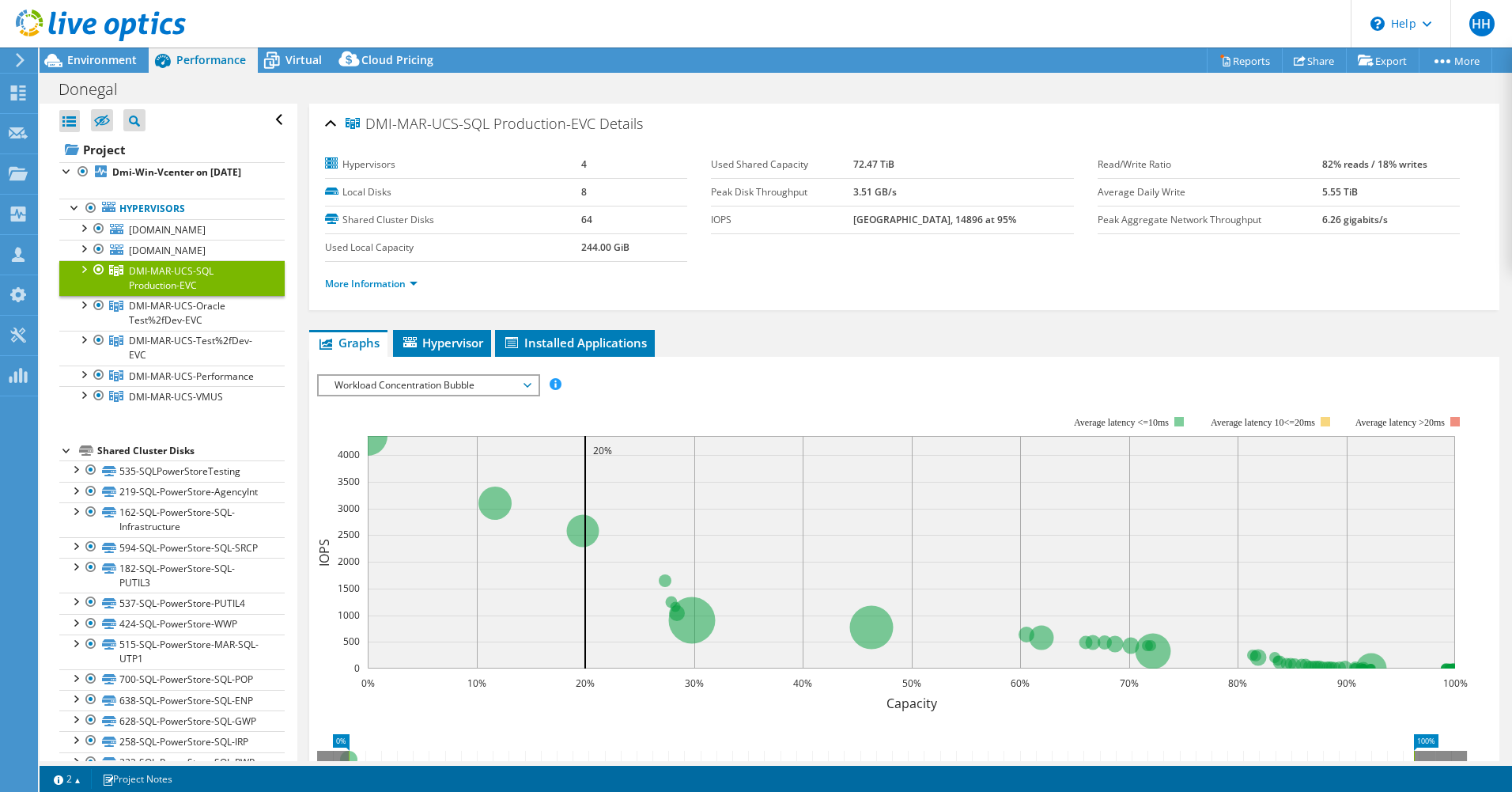
click at [427, 383] on span "Workload Concentration Bubble" at bounding box center [428, 385] width 204 height 19
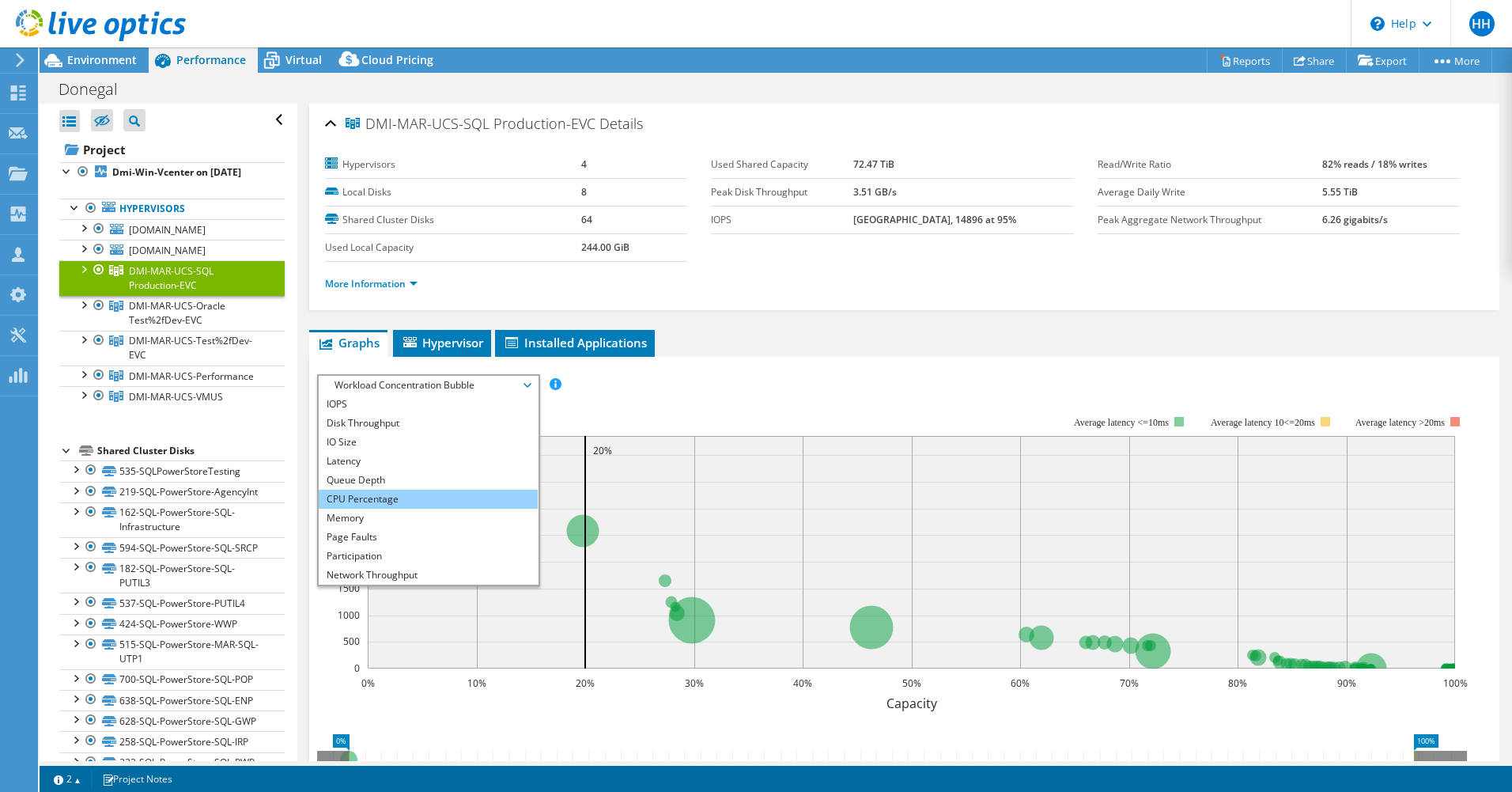
click at [393, 493] on li "CPU Percentage" at bounding box center [428, 499] width 219 height 19
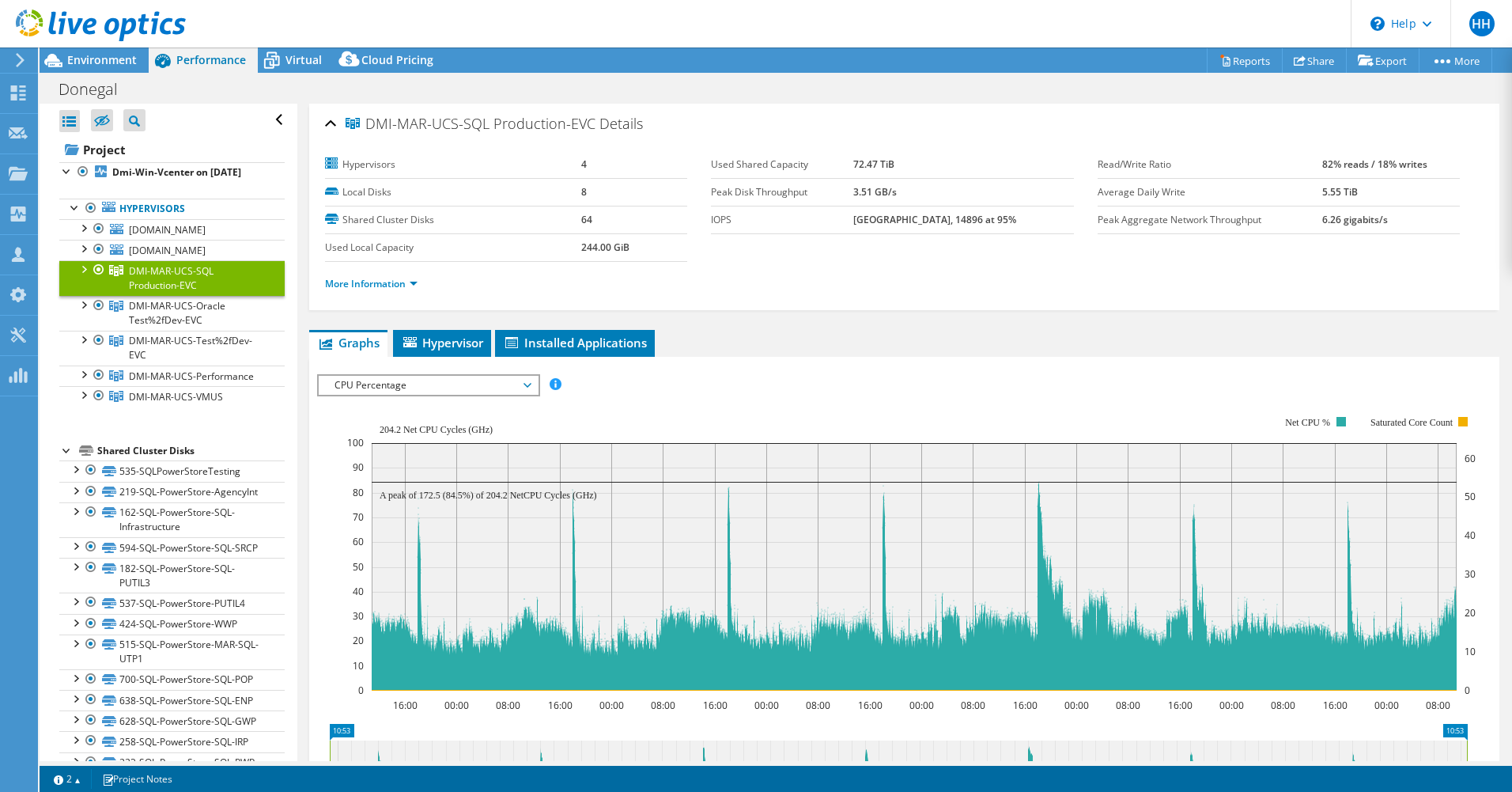
click at [465, 384] on span "CPU Percentage" at bounding box center [428, 385] width 204 height 19
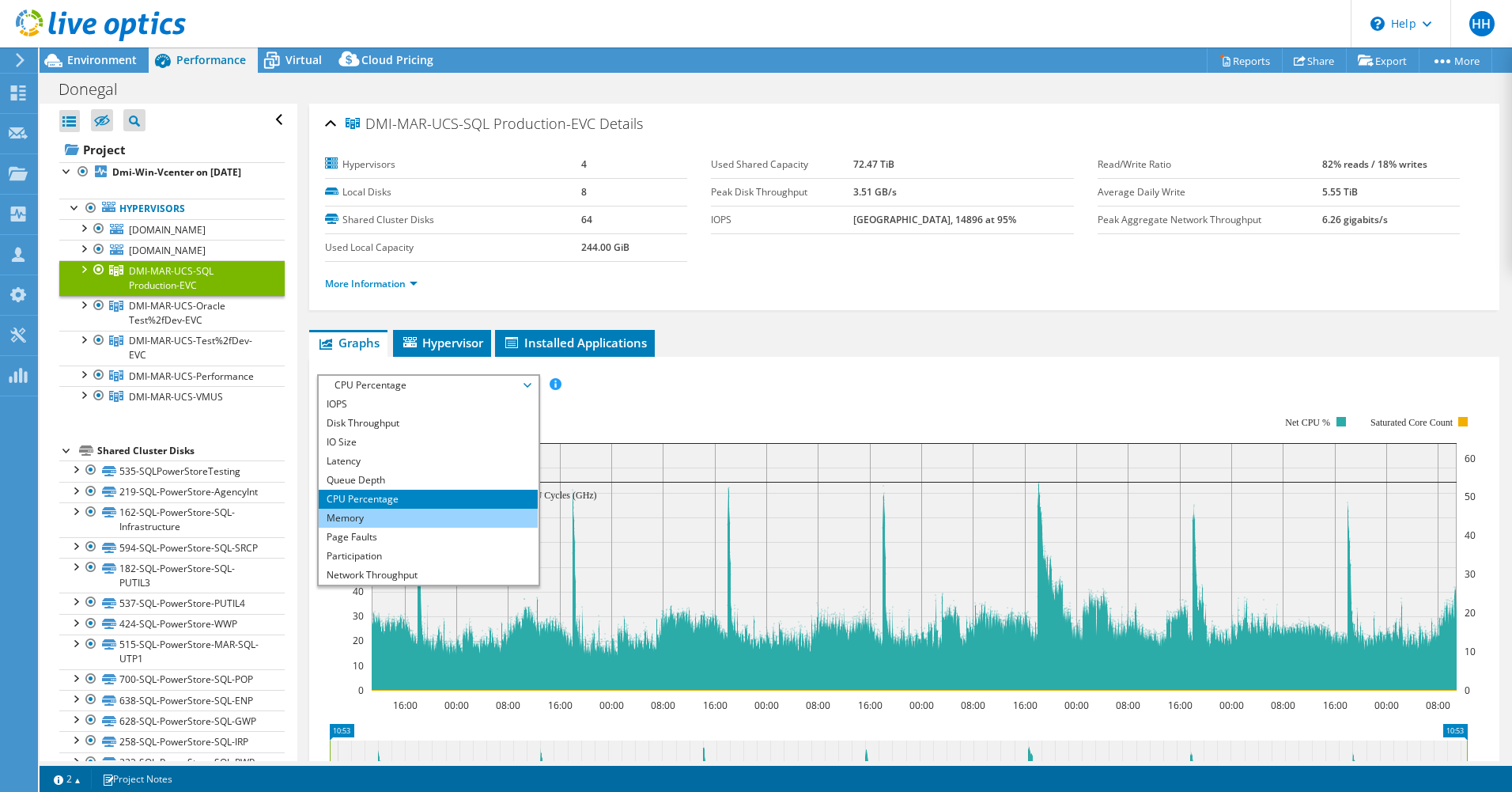
click at [388, 514] on li "Memory" at bounding box center [428, 518] width 219 height 19
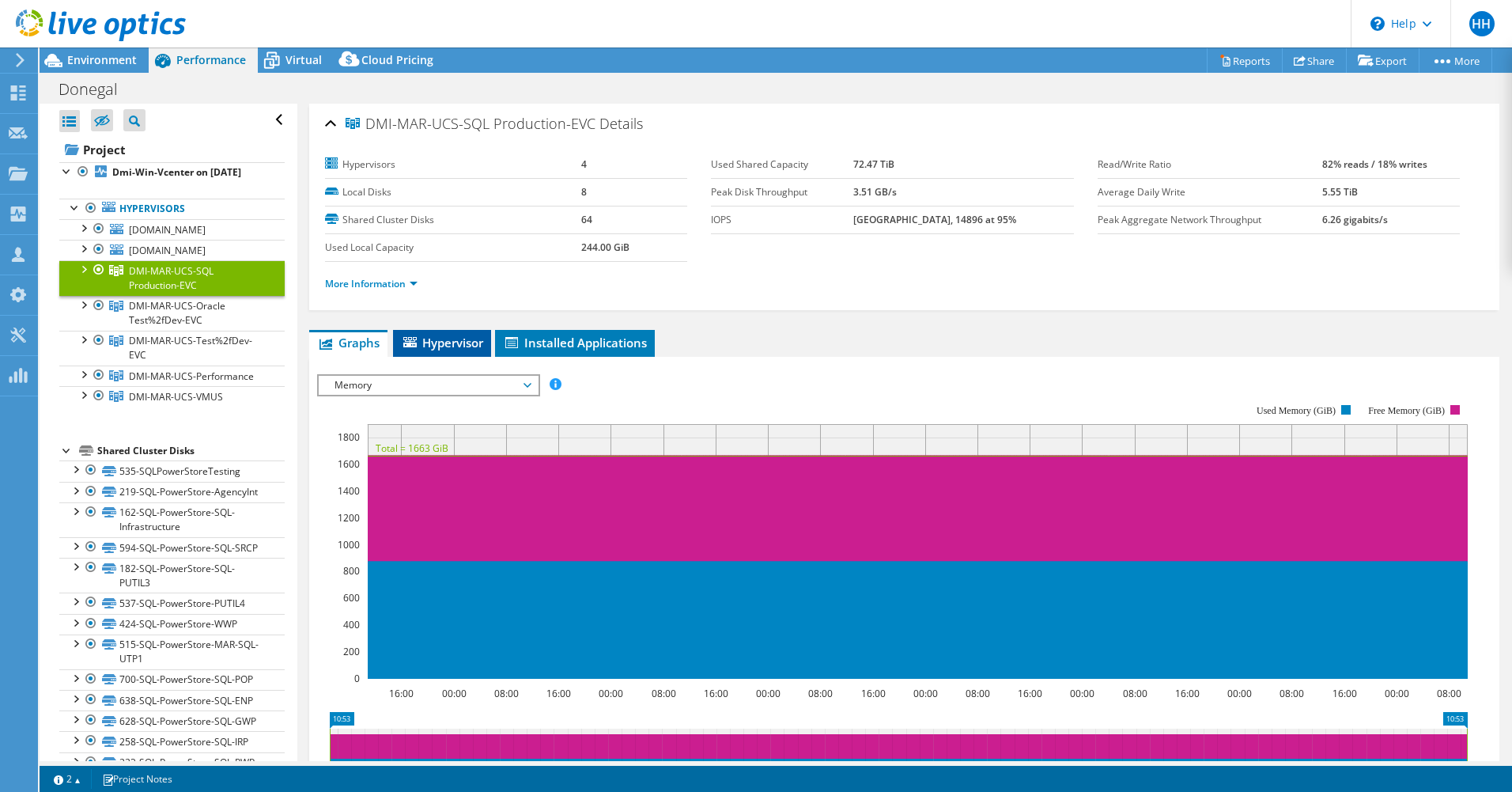
click at [460, 339] on span "Hypervisor" at bounding box center [441, 342] width 82 height 16
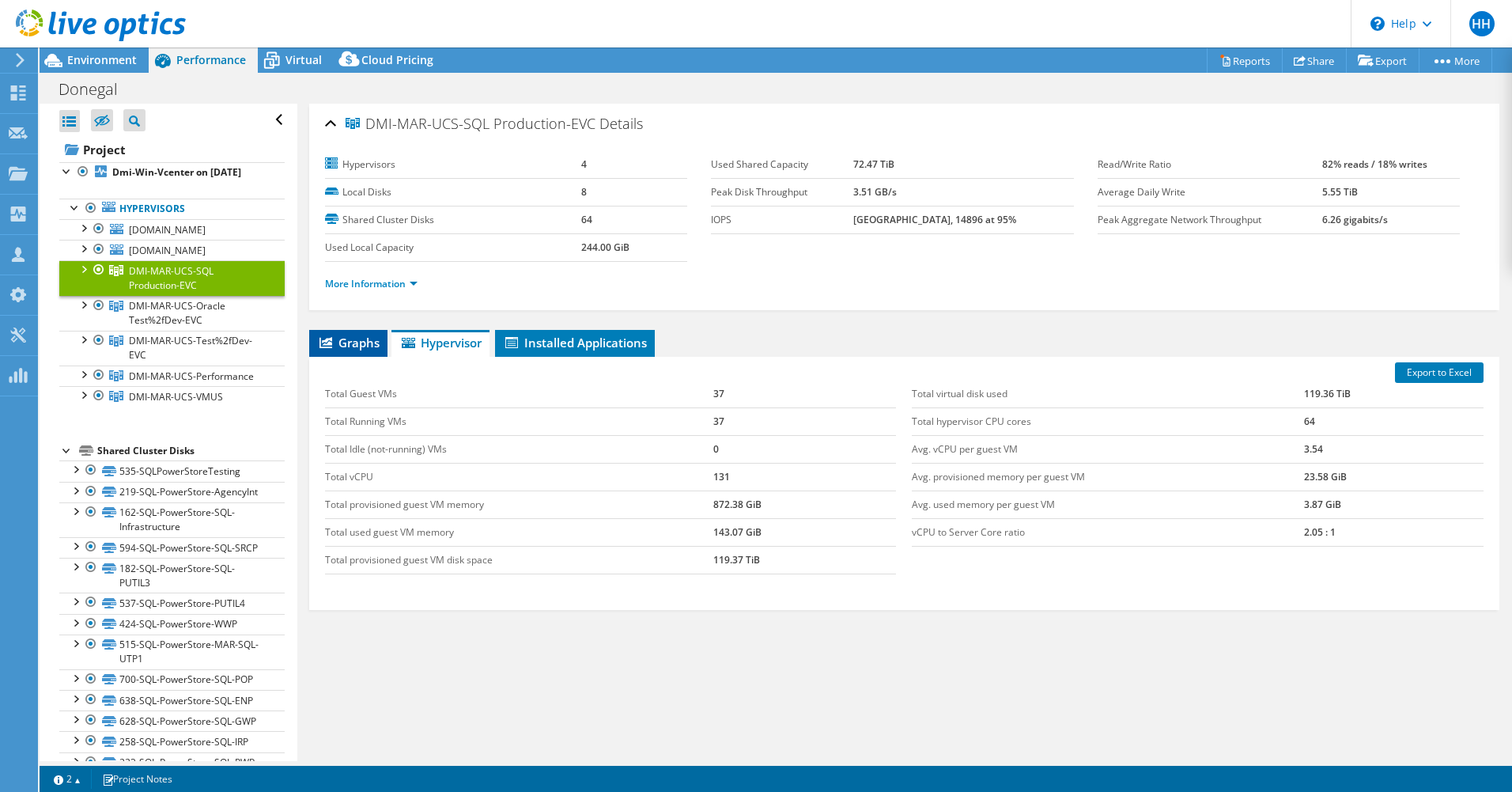
click at [367, 342] on span "Graphs" at bounding box center [348, 342] width 62 height 16
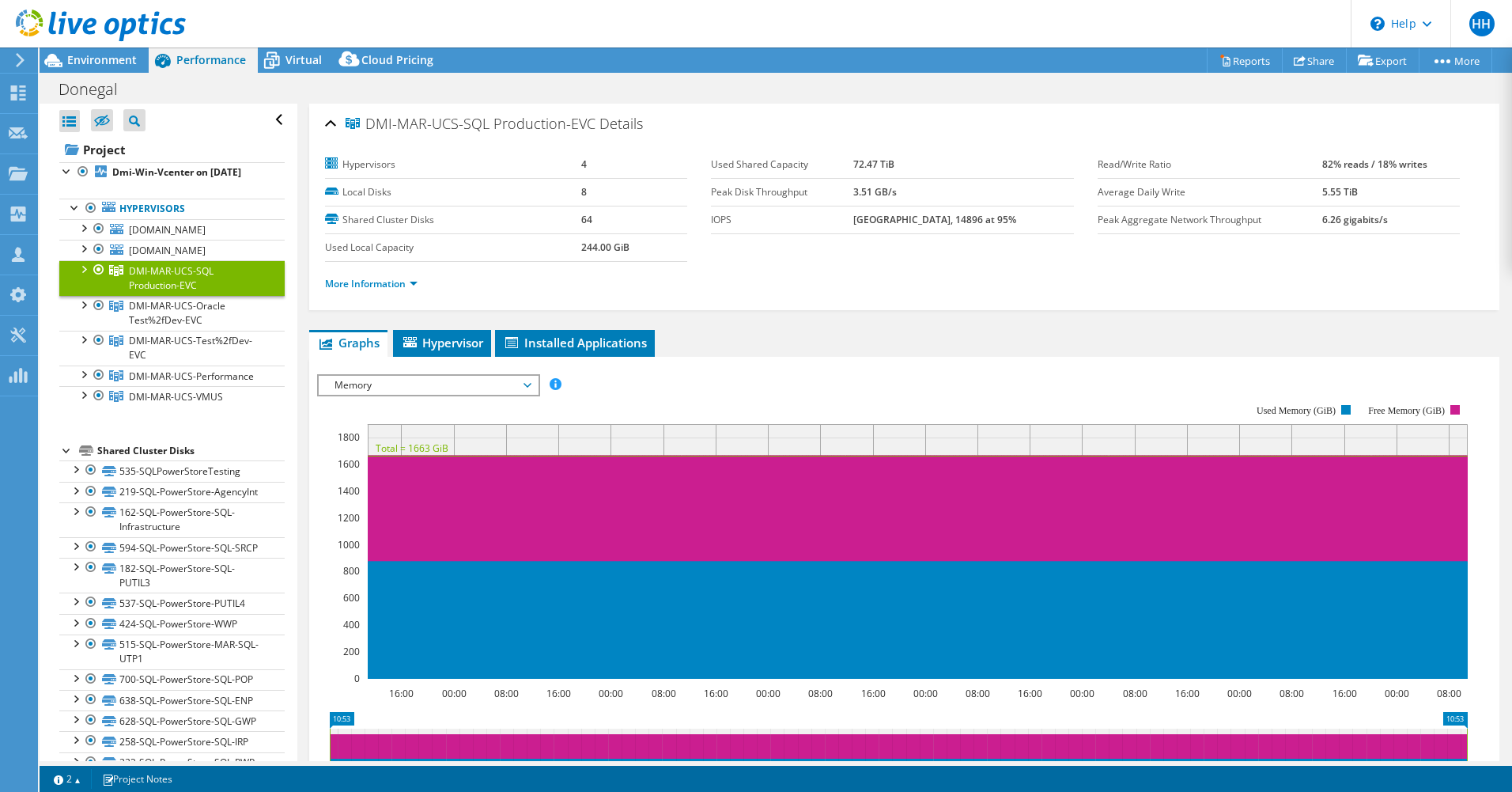
click at [480, 384] on span "Memory" at bounding box center [428, 385] width 204 height 19
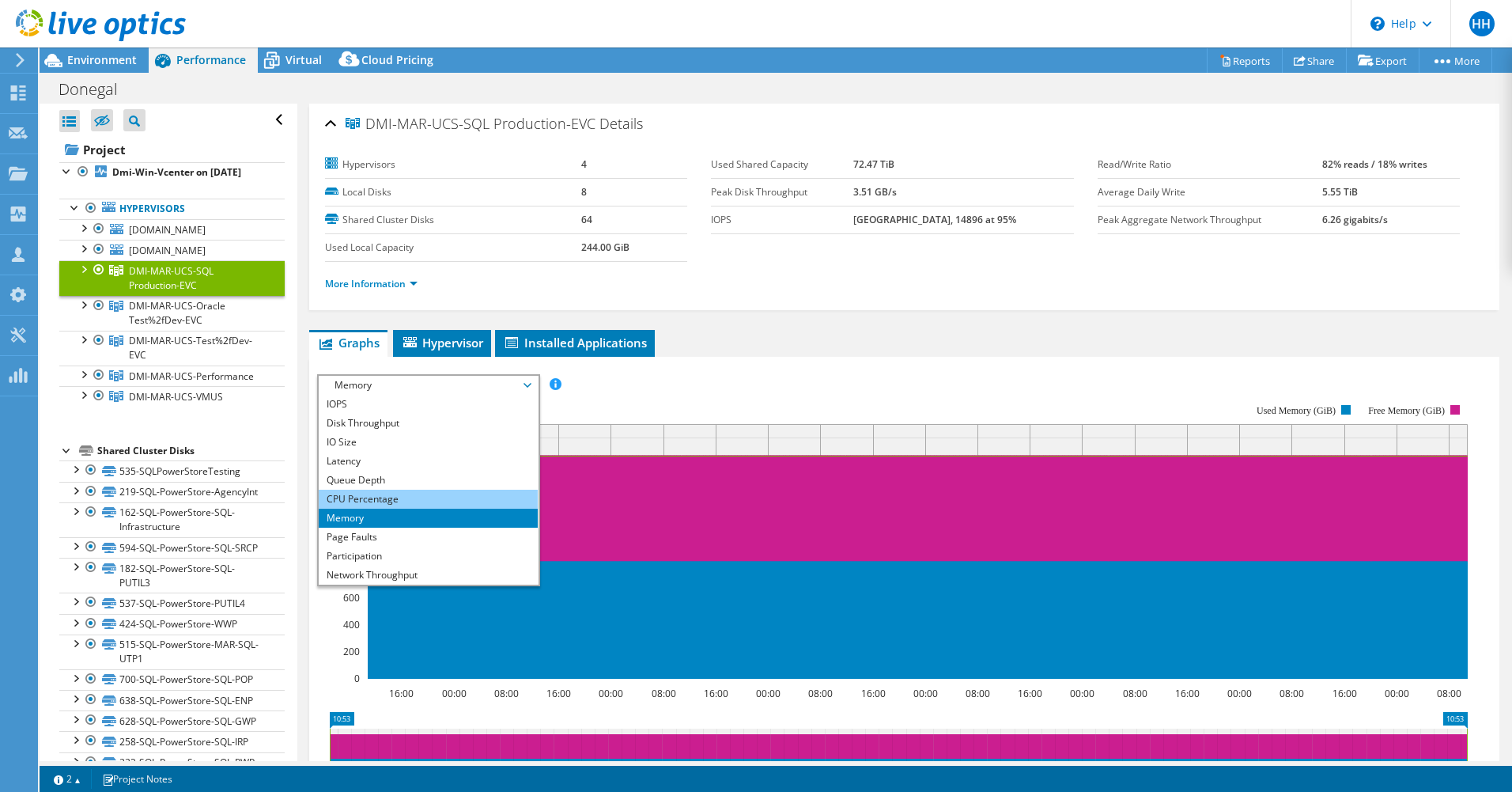
click at [410, 495] on li "CPU Percentage" at bounding box center [428, 499] width 219 height 19
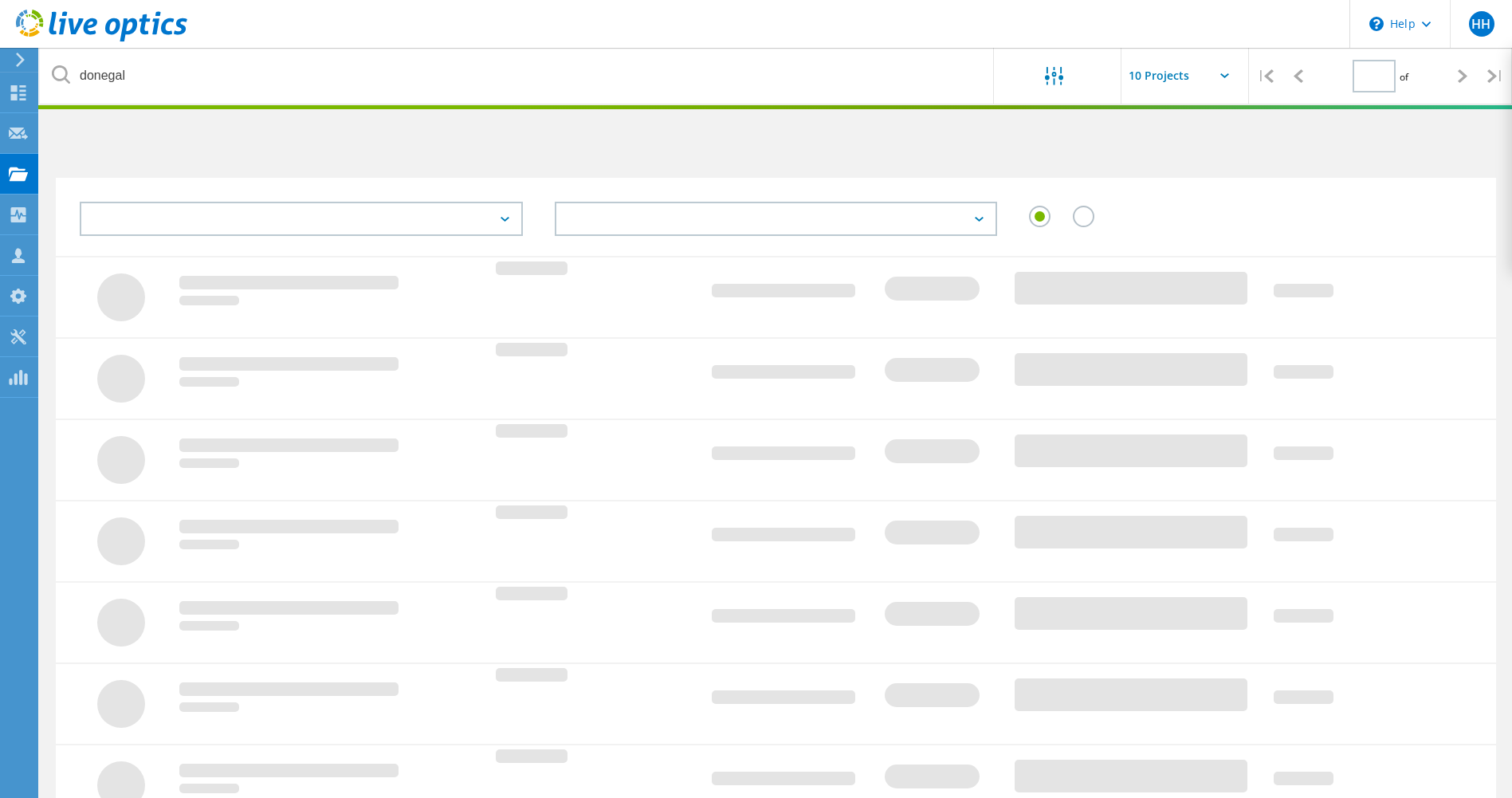
type input "1"
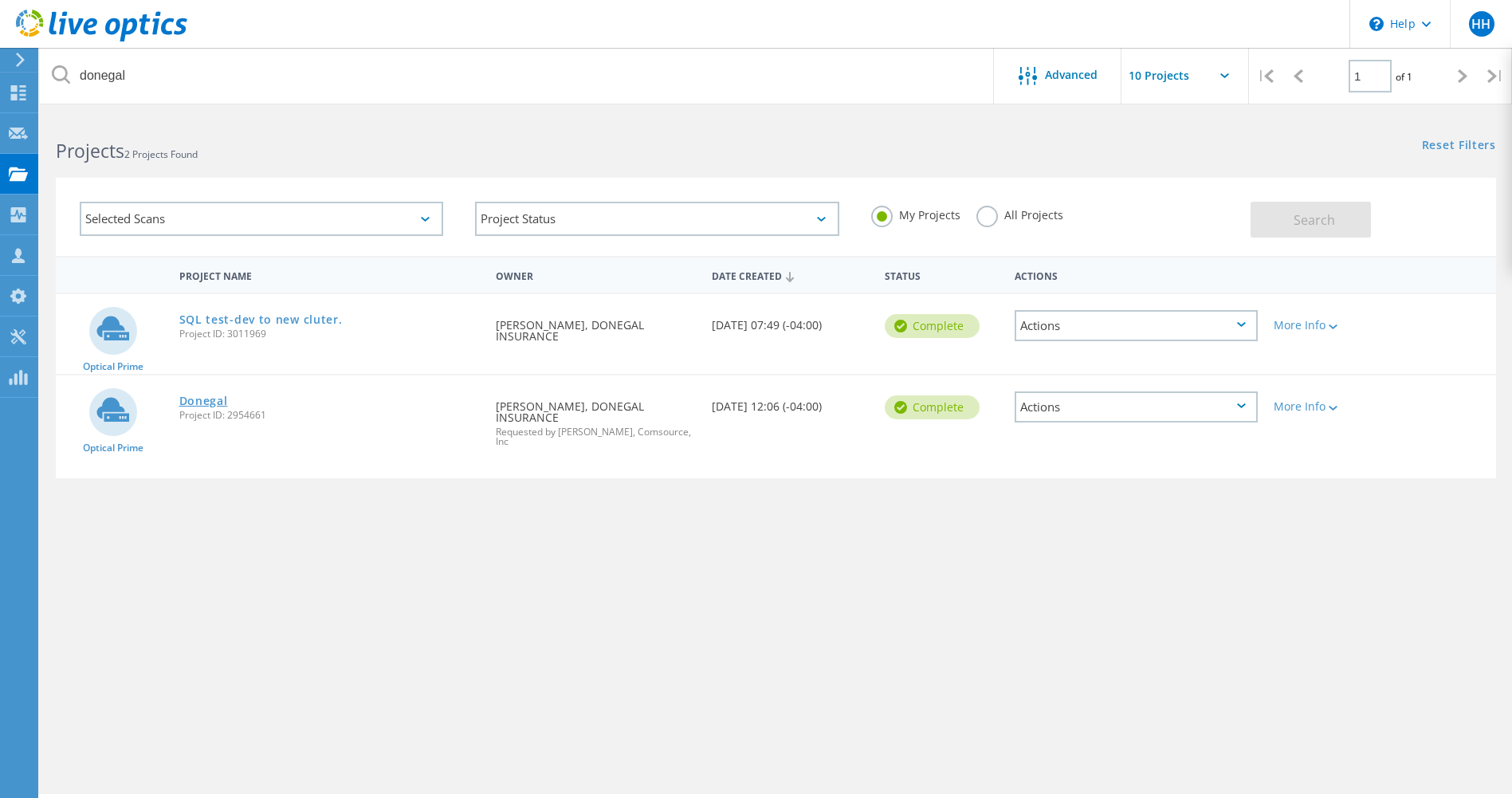
click at [214, 404] on link "Donegal" at bounding box center [204, 400] width 49 height 11
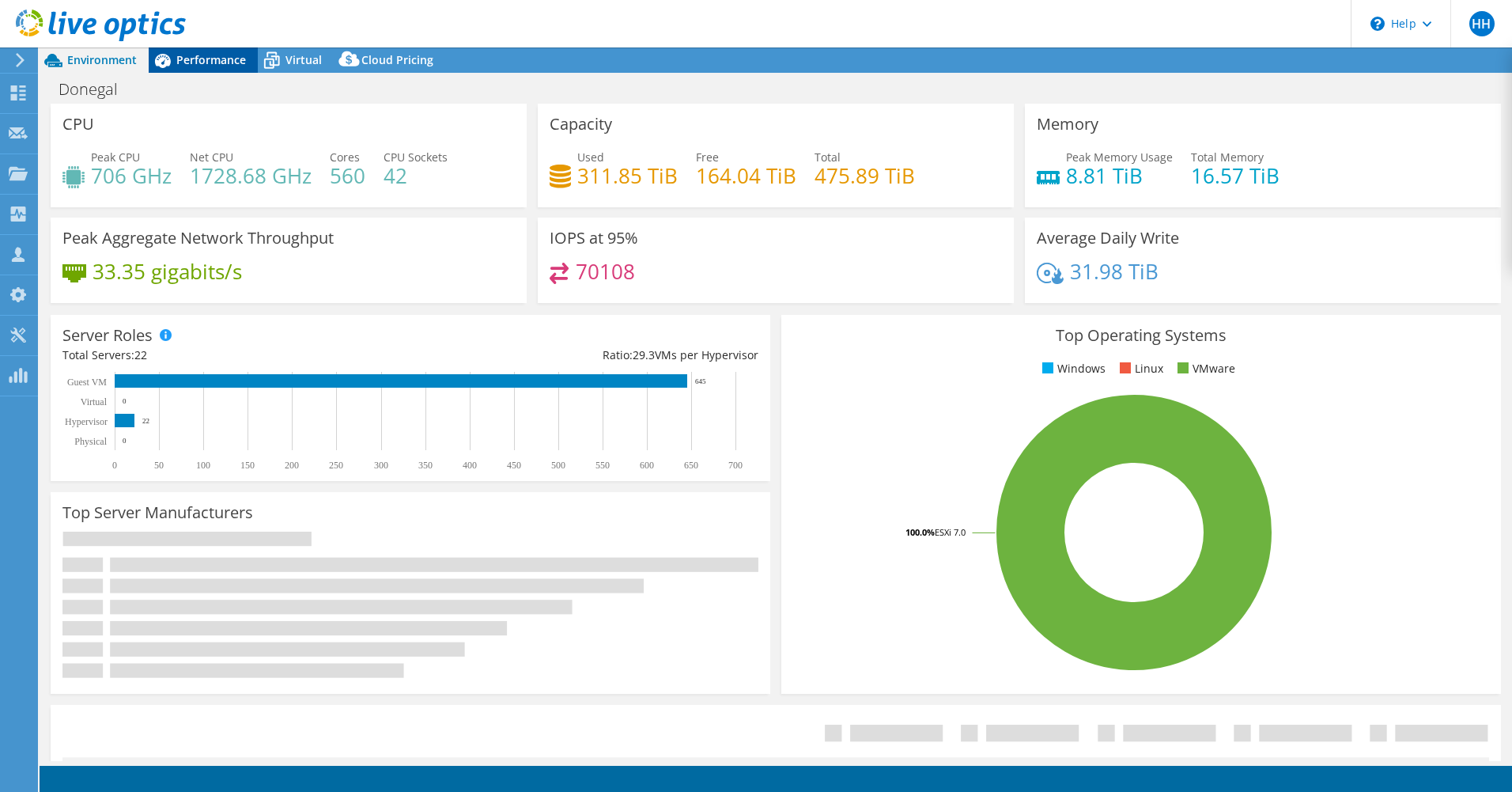
select select "USD"
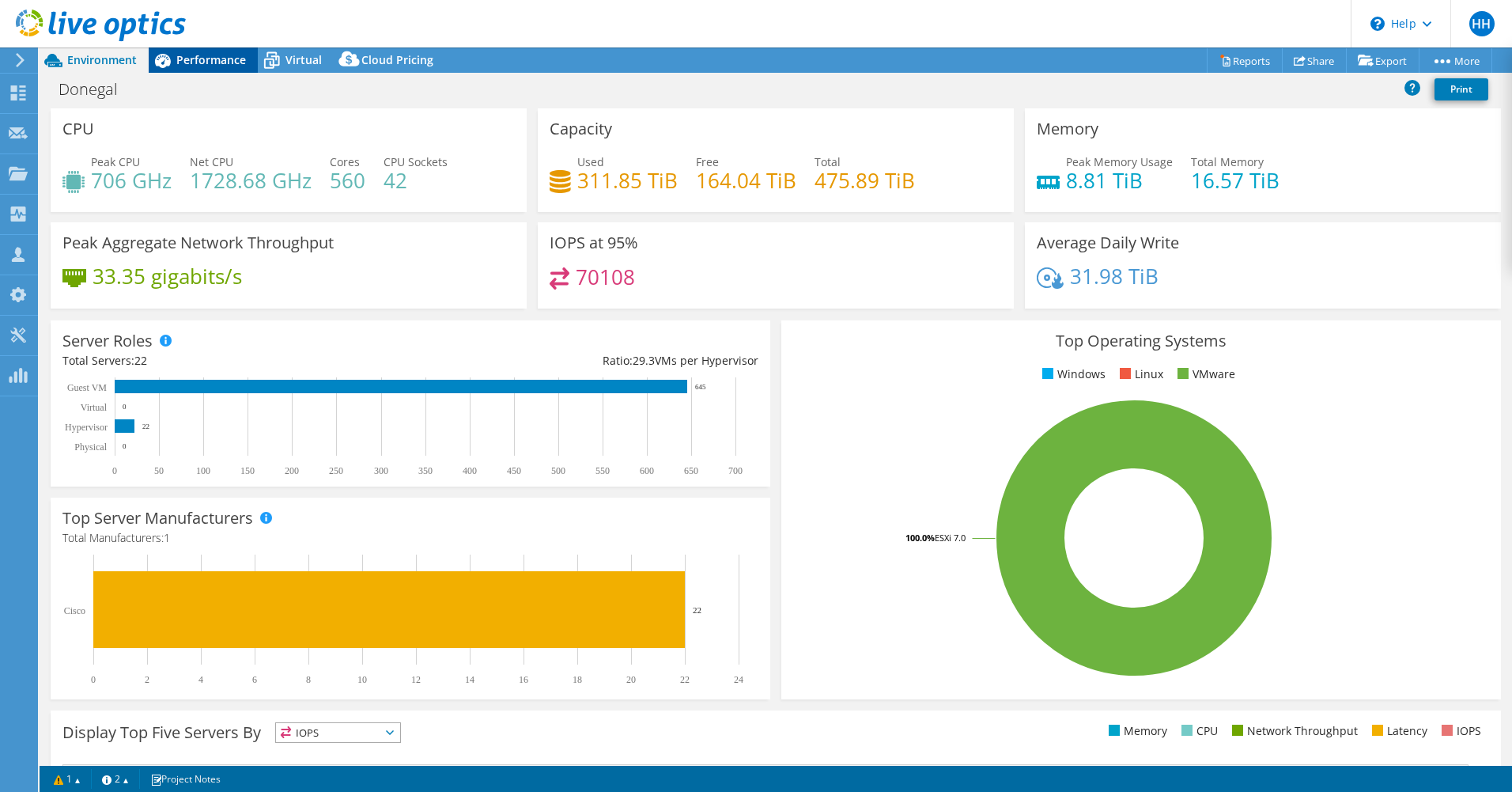
click at [218, 61] on span "Performance" at bounding box center [211, 60] width 70 height 15
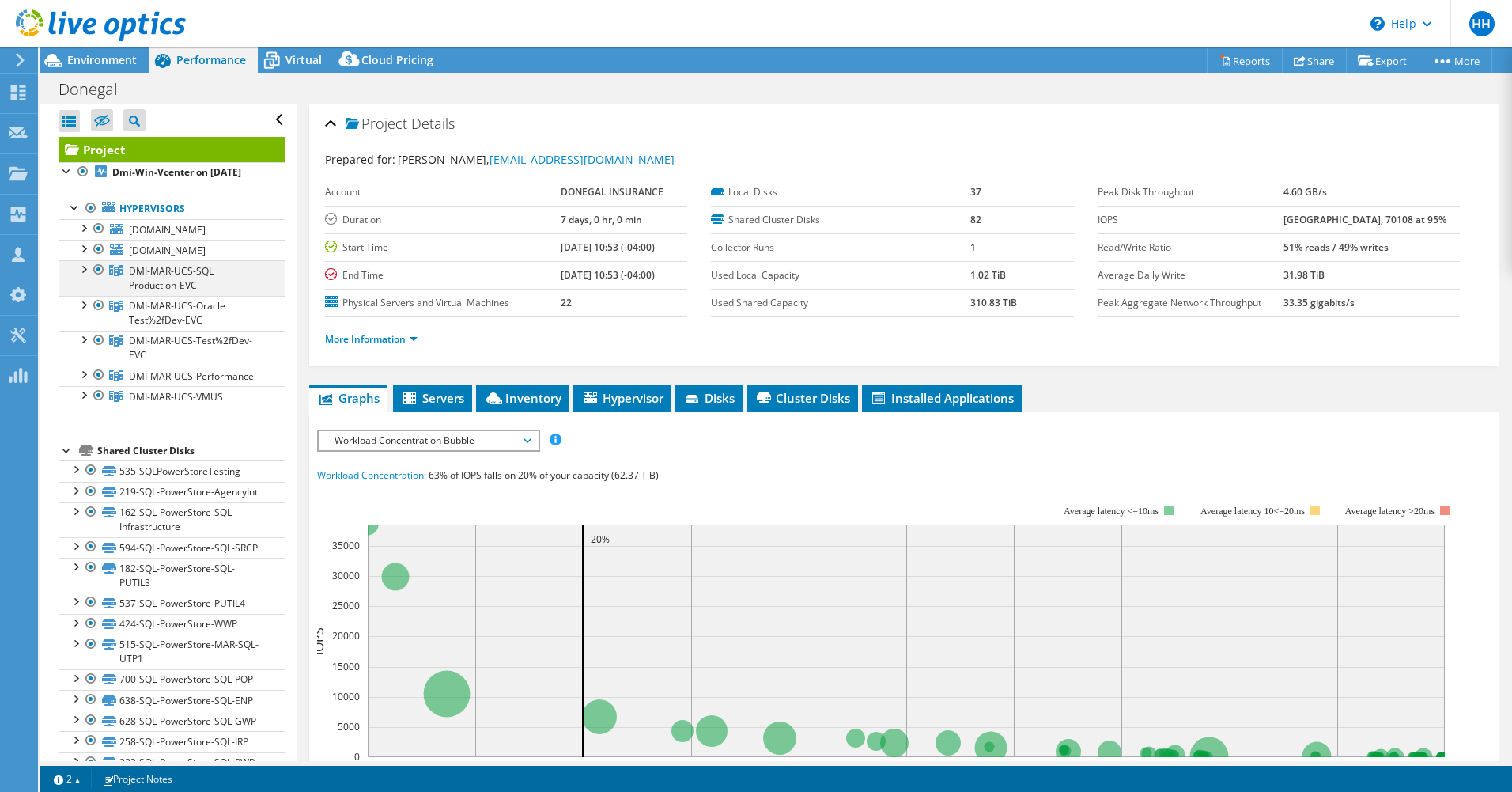
click at [81, 276] on div at bounding box center [82, 268] width 16 height 16
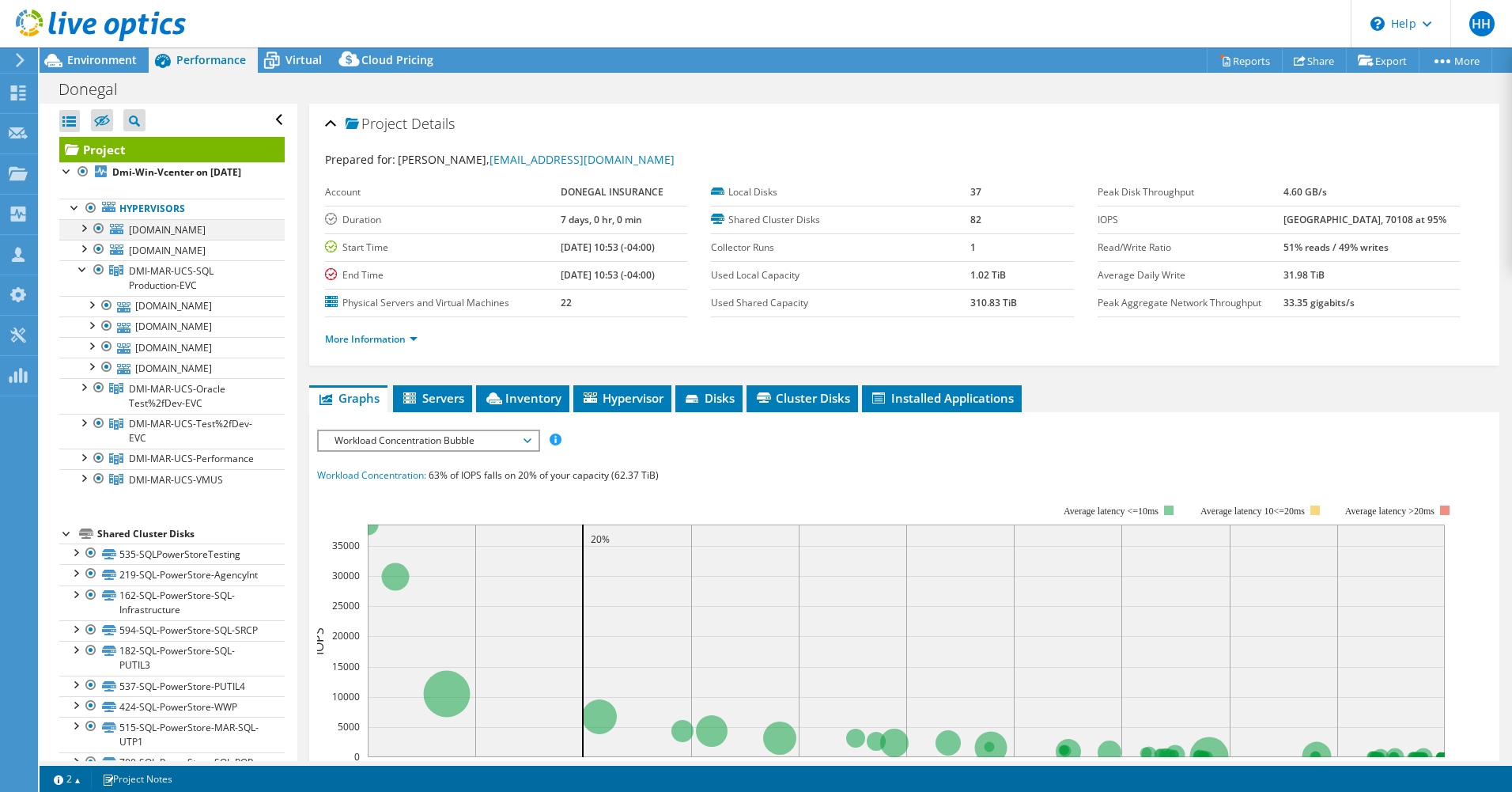
click at [97, 238] on div at bounding box center [98, 229] width 16 height 19
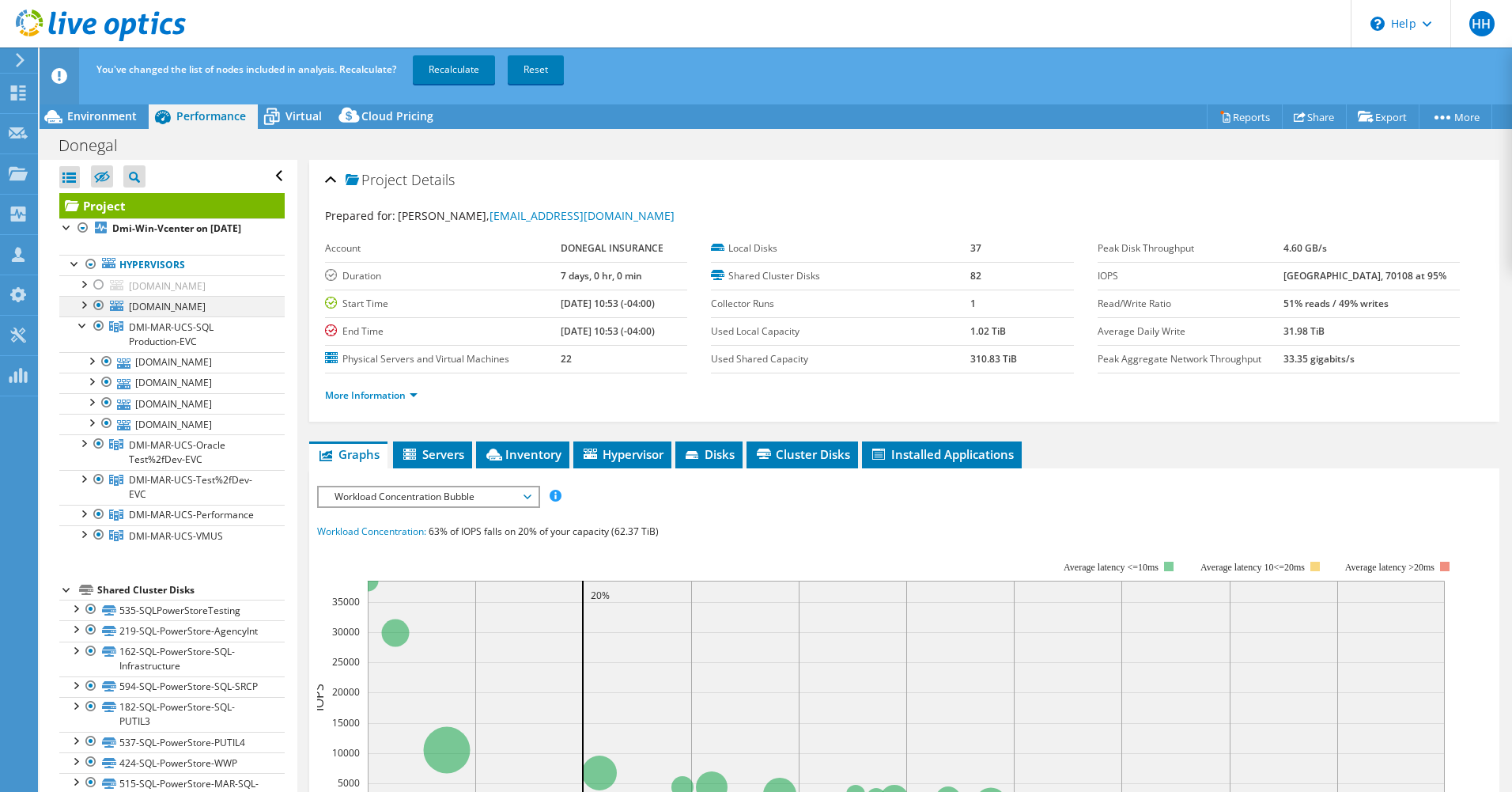
click at [97, 315] on div at bounding box center [98, 305] width 16 height 19
click at [101, 544] on div at bounding box center [98, 534] width 16 height 19
drag, startPoint x: 99, startPoint y: 614, endPoint x: 103, endPoint y: 603, distance: 11.7
click at [102, 524] on div at bounding box center [98, 514] width 16 height 19
click at [103, 489] on div at bounding box center [98, 479] width 16 height 19
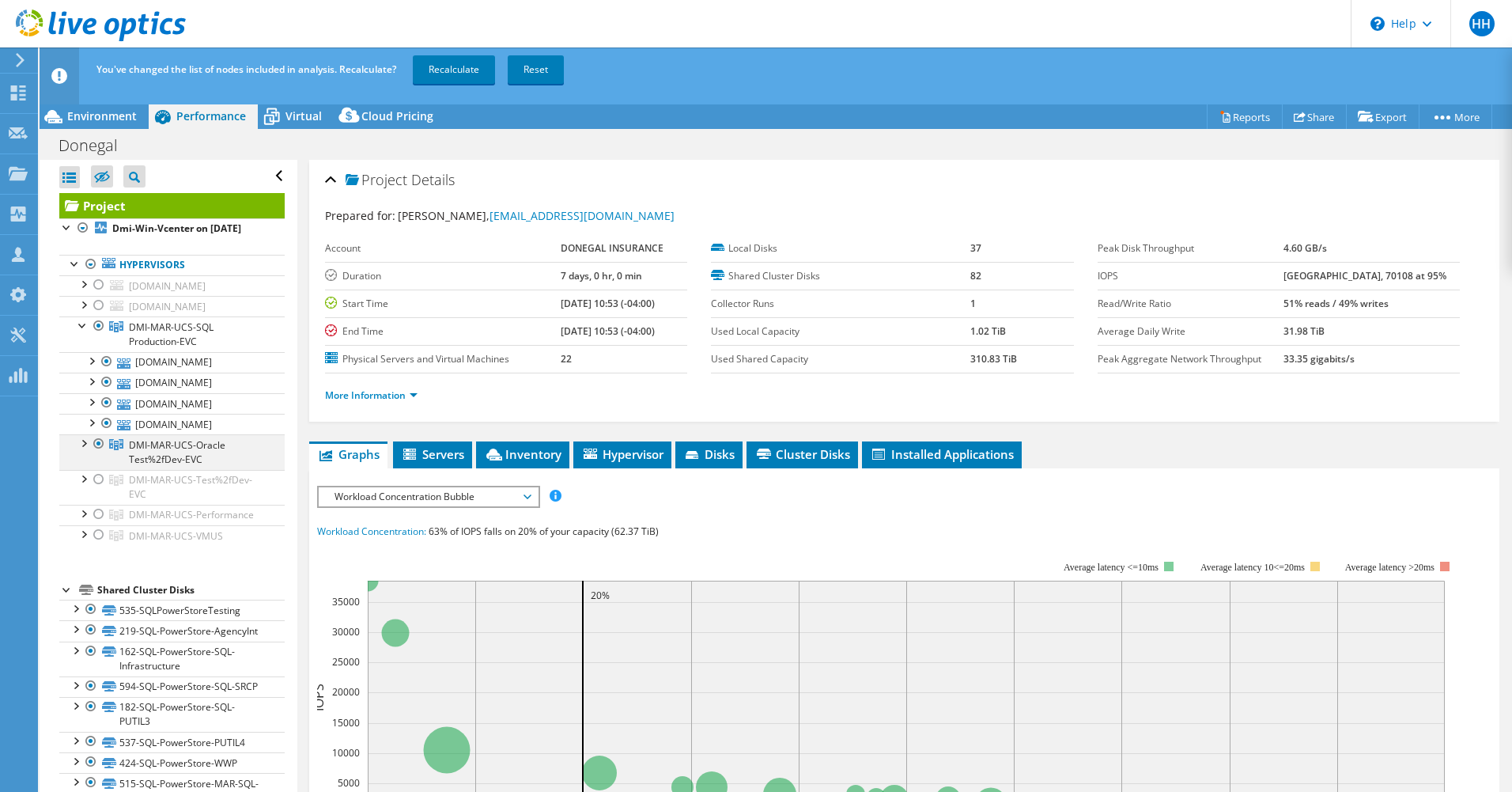
click at [105, 453] on div at bounding box center [98, 443] width 16 height 19
click at [103, 432] on div at bounding box center [106, 423] width 16 height 19
click at [106, 412] on div at bounding box center [106, 402] width 16 height 19
click at [105, 391] on div at bounding box center [106, 381] width 16 height 19
click at [107, 391] on div at bounding box center [106, 381] width 16 height 19
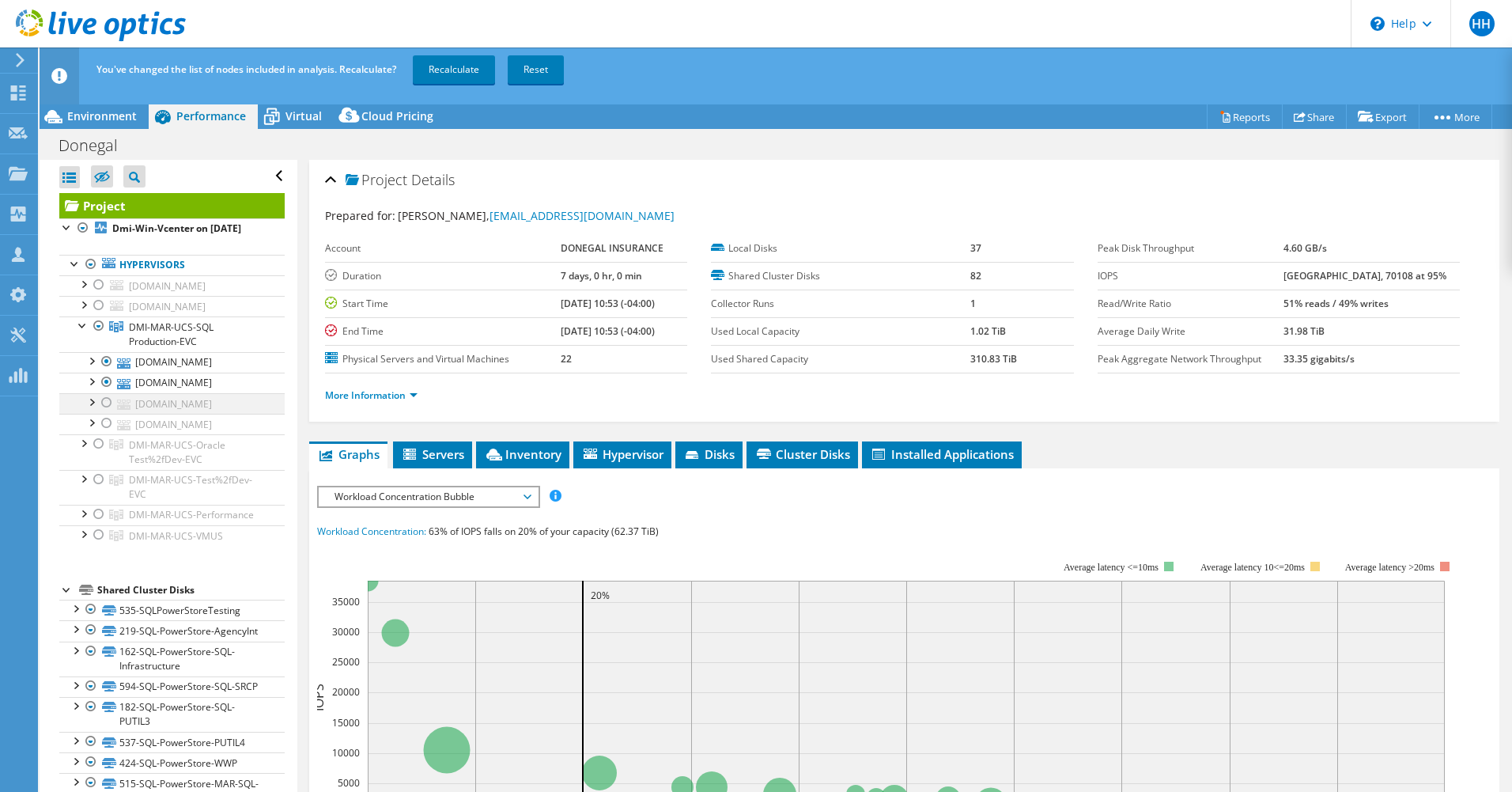
click at [111, 412] on div at bounding box center [106, 402] width 16 height 19
click at [102, 432] on div at bounding box center [106, 423] width 16 height 19
click at [83, 332] on div at bounding box center [82, 324] width 16 height 16
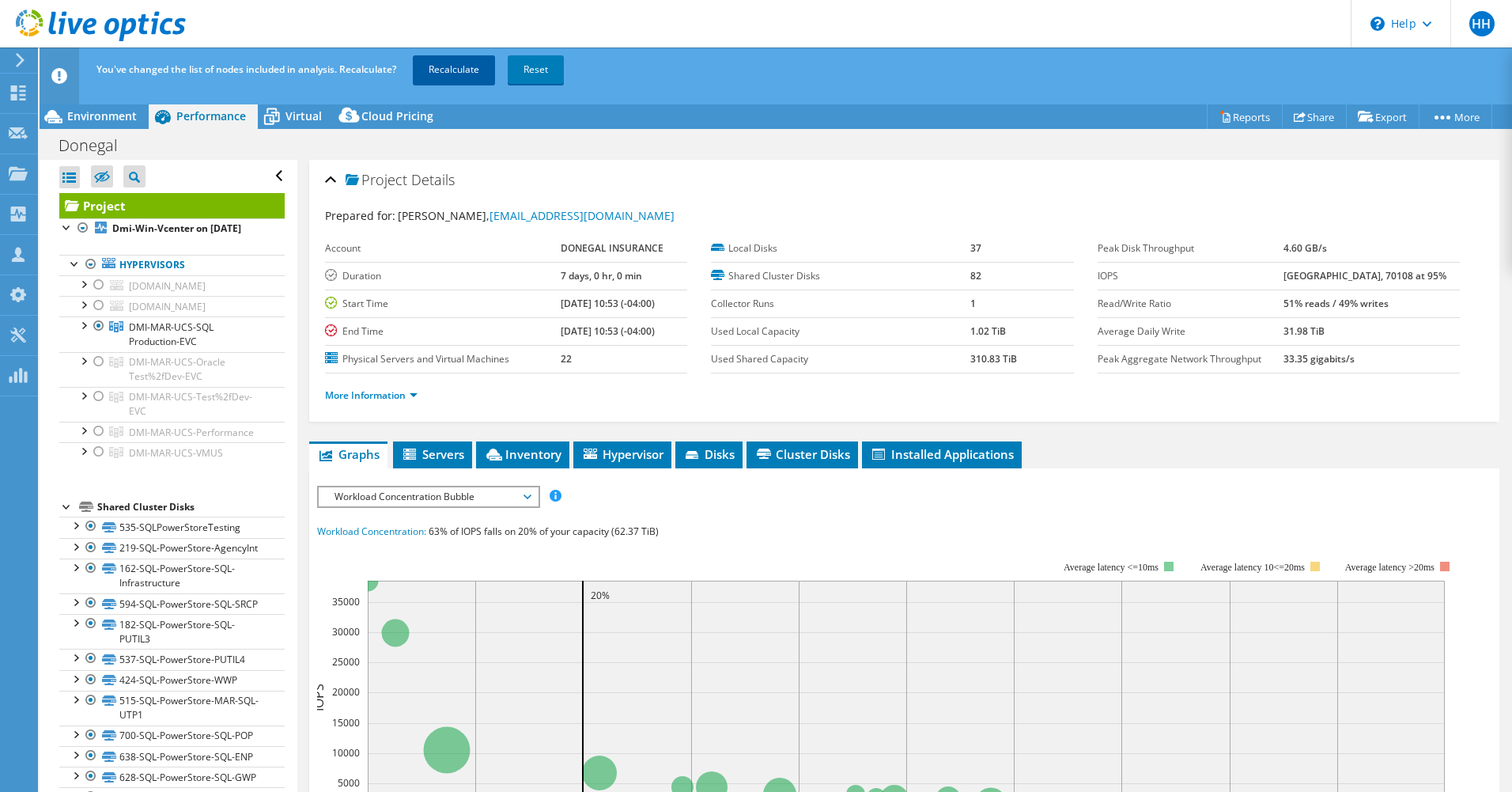
click at [458, 71] on link "Recalculate" at bounding box center [454, 70] width 82 height 28
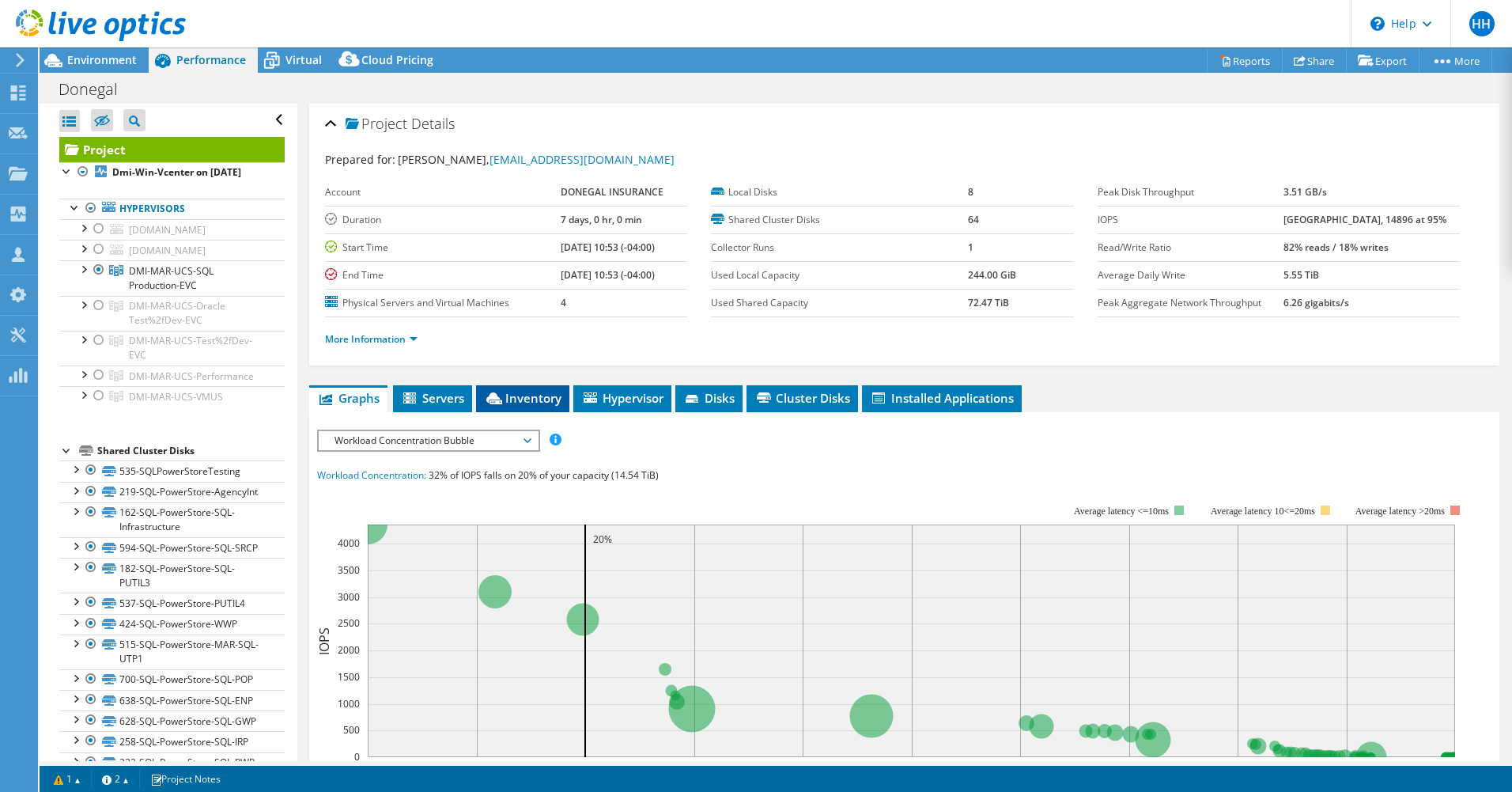
click at [528, 392] on span "Inventory" at bounding box center [522, 397] width 77 height 16
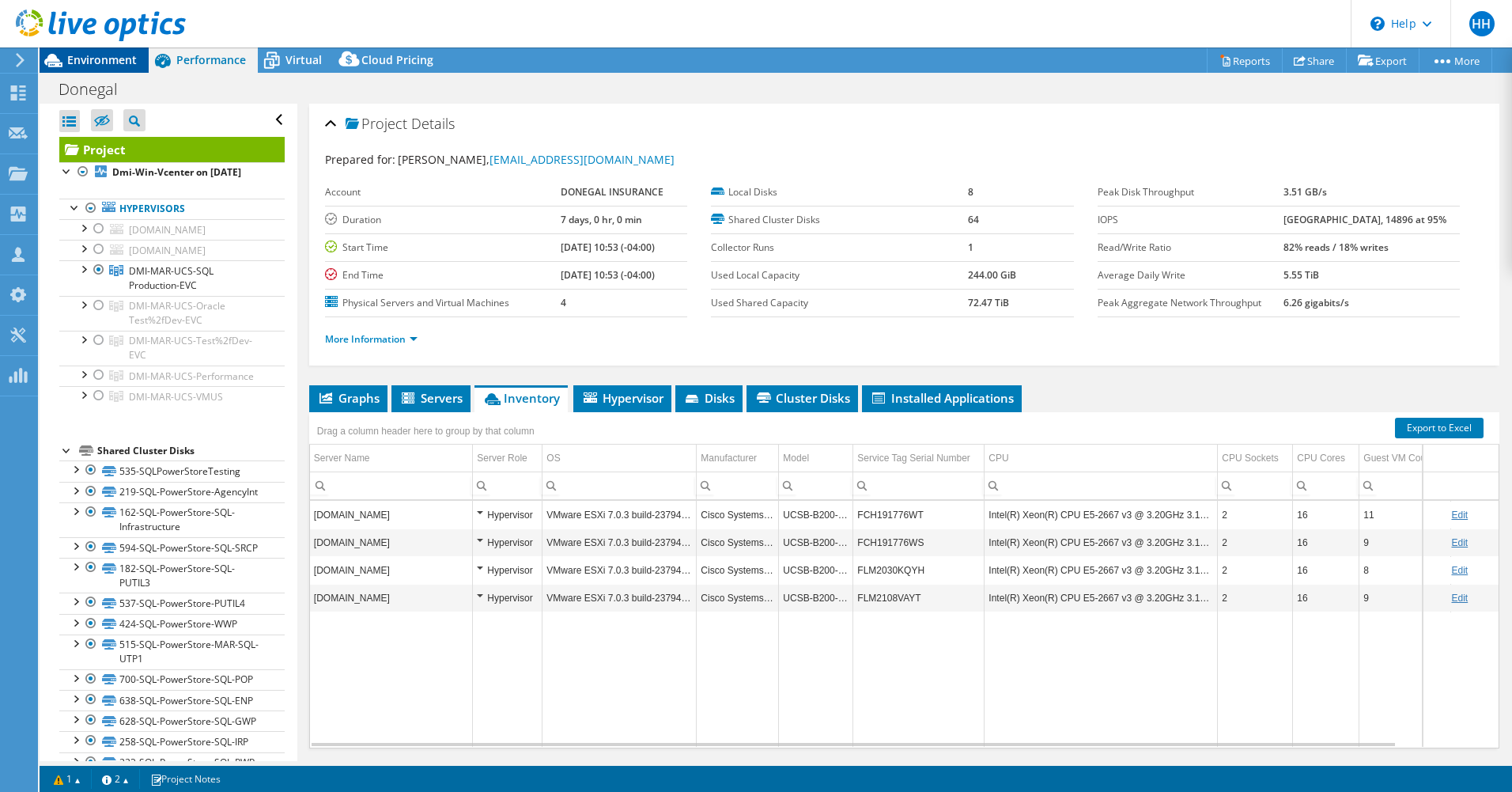
click at [96, 58] on span "Environment" at bounding box center [102, 60] width 70 height 15
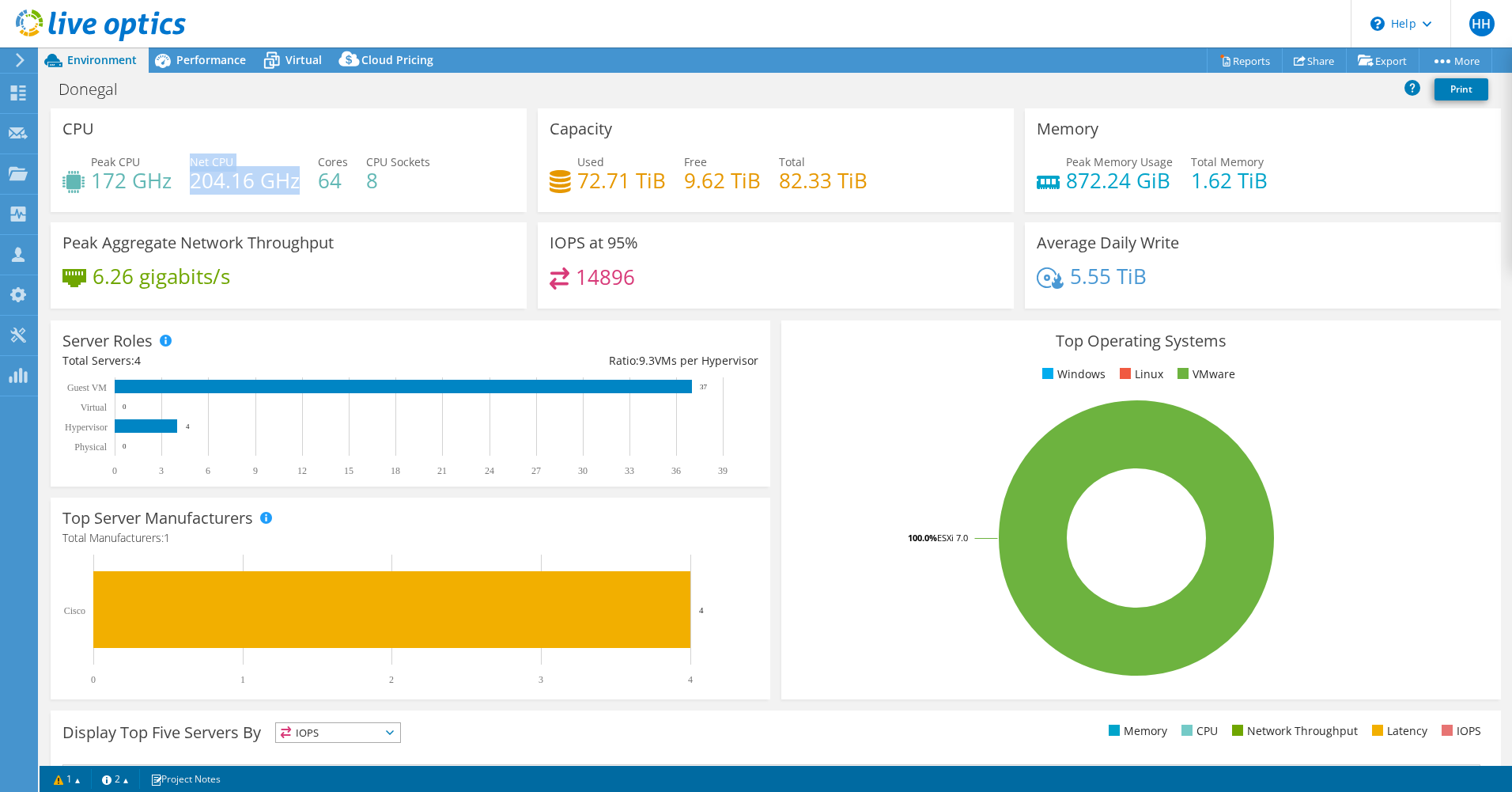
drag, startPoint x: 188, startPoint y: 181, endPoint x: 298, endPoint y: 180, distance: 110.0
click at [298, 180] on div "Peak CPU 172 GHz Net CPU 204.16 GHz Cores 64 CPU Sockets 8" at bounding box center [288, 180] width 452 height 52
drag, startPoint x: 298, startPoint y: 180, endPoint x: 244, endPoint y: 198, distance: 56.9
click at [244, 198] on div "Peak CPU 172 GHz Net CPU 204.16 GHz Cores 64 CPU Sockets 8" at bounding box center [288, 180] width 452 height 52
drag, startPoint x: 187, startPoint y: 178, endPoint x: 246, endPoint y: 181, distance: 59.1
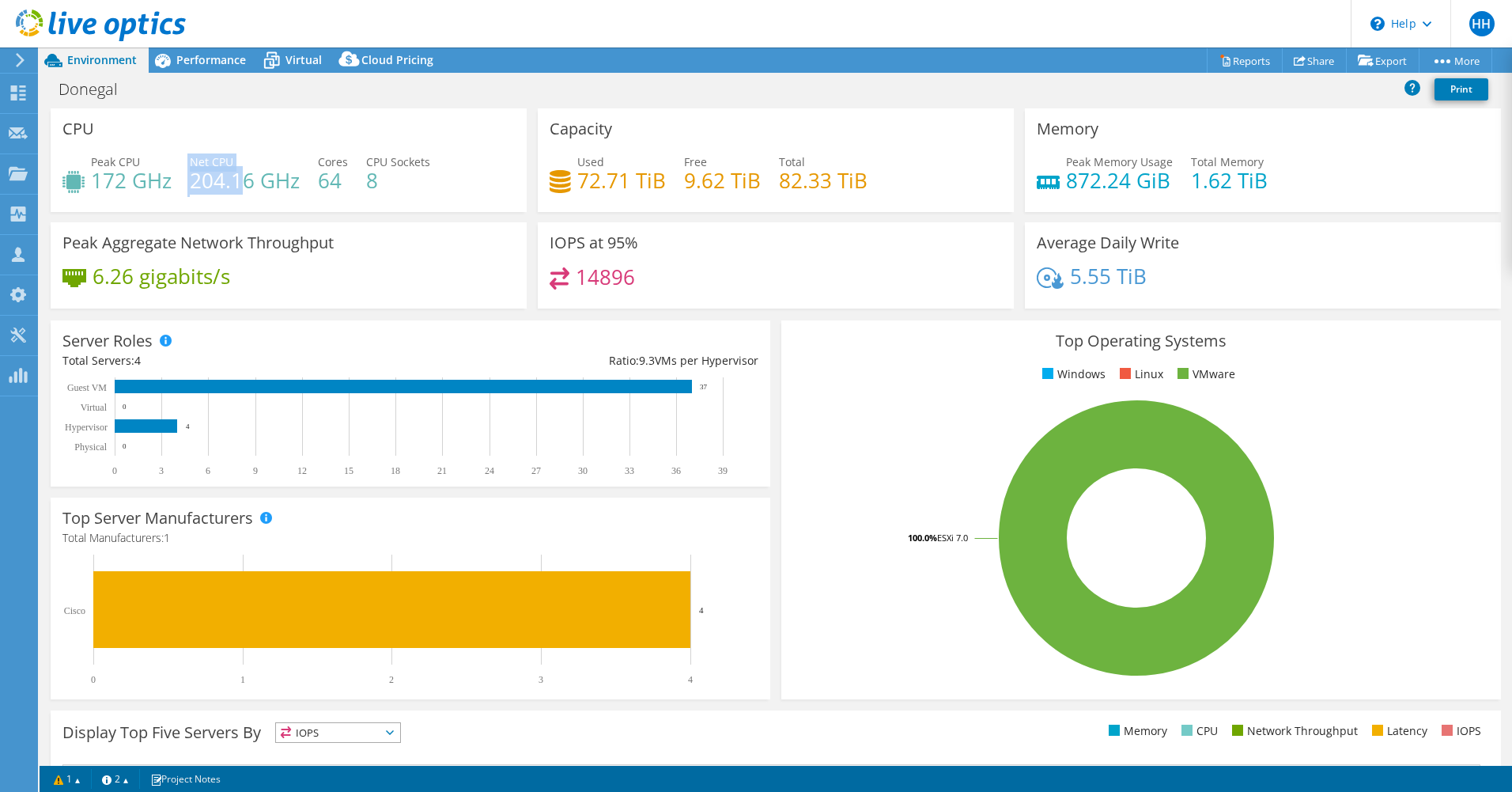
click at [246, 181] on div "Peak CPU 172 GHz Net CPU 204.16 GHz Cores 64 CPU Sockets 8" at bounding box center [288, 180] width 452 height 52
drag, startPoint x: 246, startPoint y: 181, endPoint x: 222, endPoint y: 204, distance: 33.2
click at [222, 204] on div "Peak CPU 172 GHz Net CPU 204.16 GHz Cores 64 CPU Sockets 8" at bounding box center [288, 180] width 452 height 52
drag, startPoint x: 253, startPoint y: 191, endPoint x: 239, endPoint y: 194, distance: 14.3
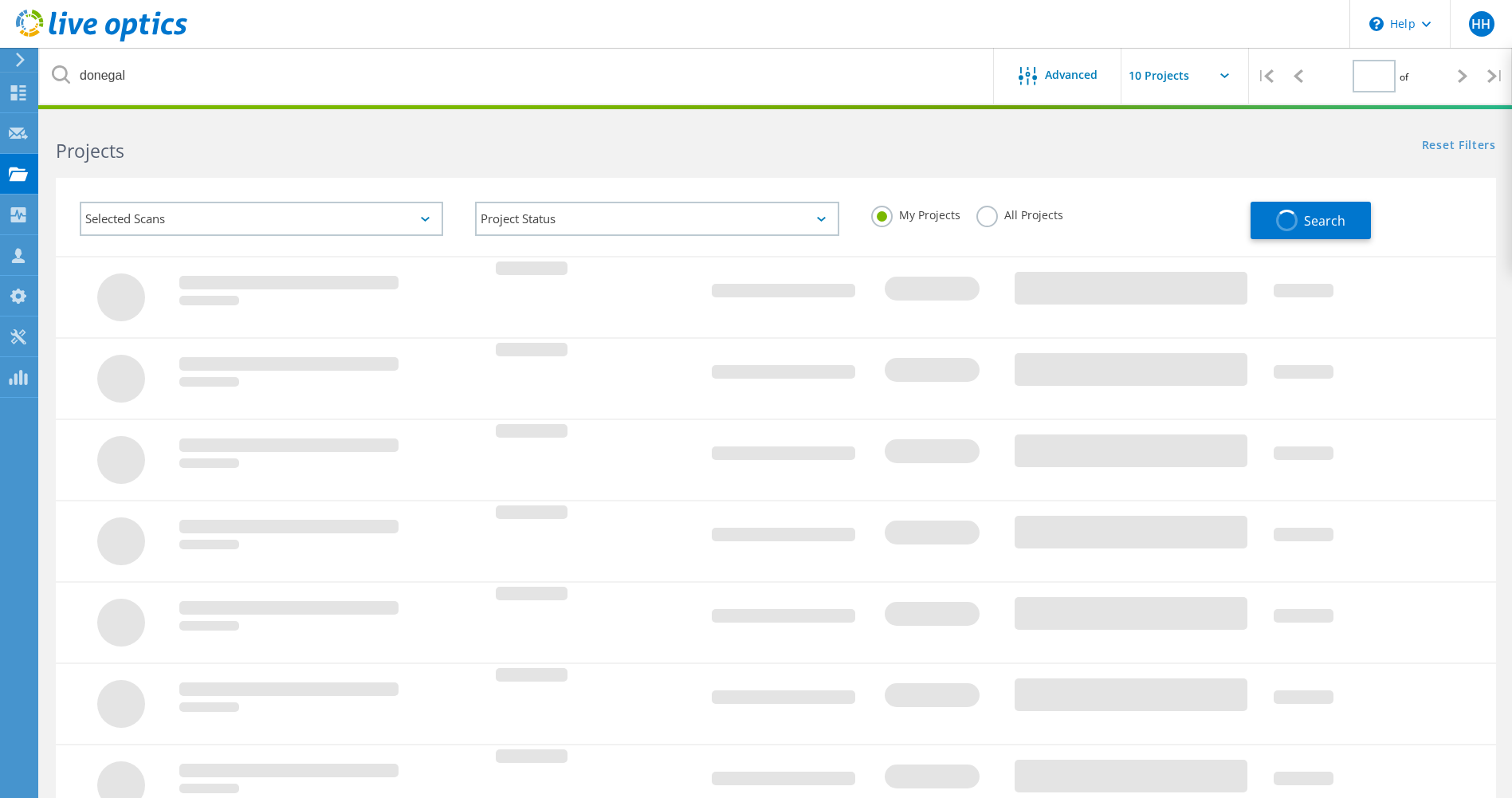
type input "1"
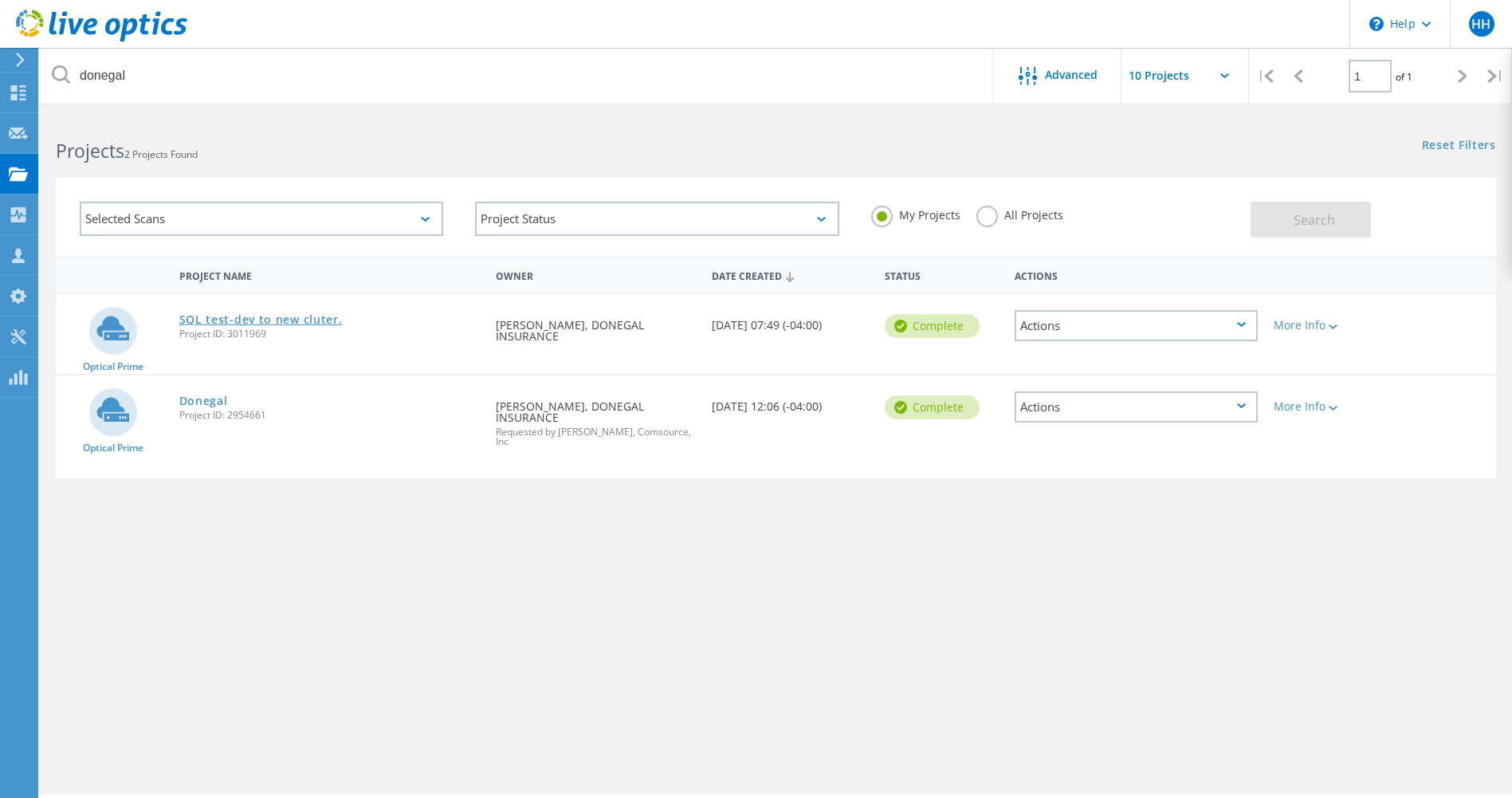
click at [257, 322] on link "SQL test-dev to new cluter." at bounding box center [261, 319] width 163 height 11
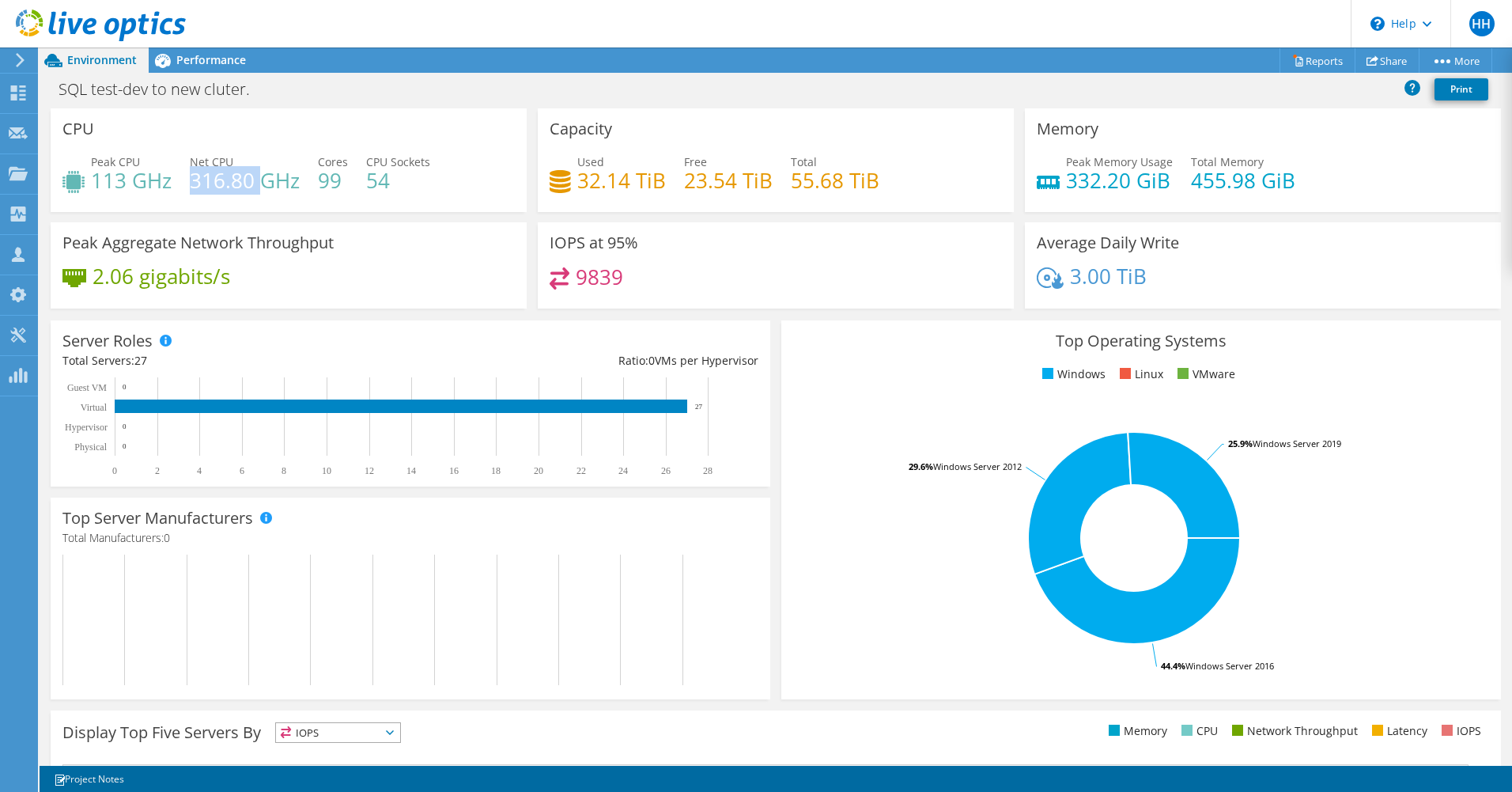
drag, startPoint x: 192, startPoint y: 183, endPoint x: 267, endPoint y: 175, distance: 75.4
click at [267, 175] on h4 "316.80 GHz" at bounding box center [244, 180] width 110 height 17
drag, startPoint x: 267, startPoint y: 175, endPoint x: 213, endPoint y: 141, distance: 63.8
click at [213, 141] on div "CPU Peak CPU 113 GHz Net CPU 316.80 GHz Cores 99 CPU Sockets 54" at bounding box center [288, 160] width 476 height 104
drag, startPoint x: 94, startPoint y: 180, endPoint x: 122, endPoint y: 180, distance: 28.0
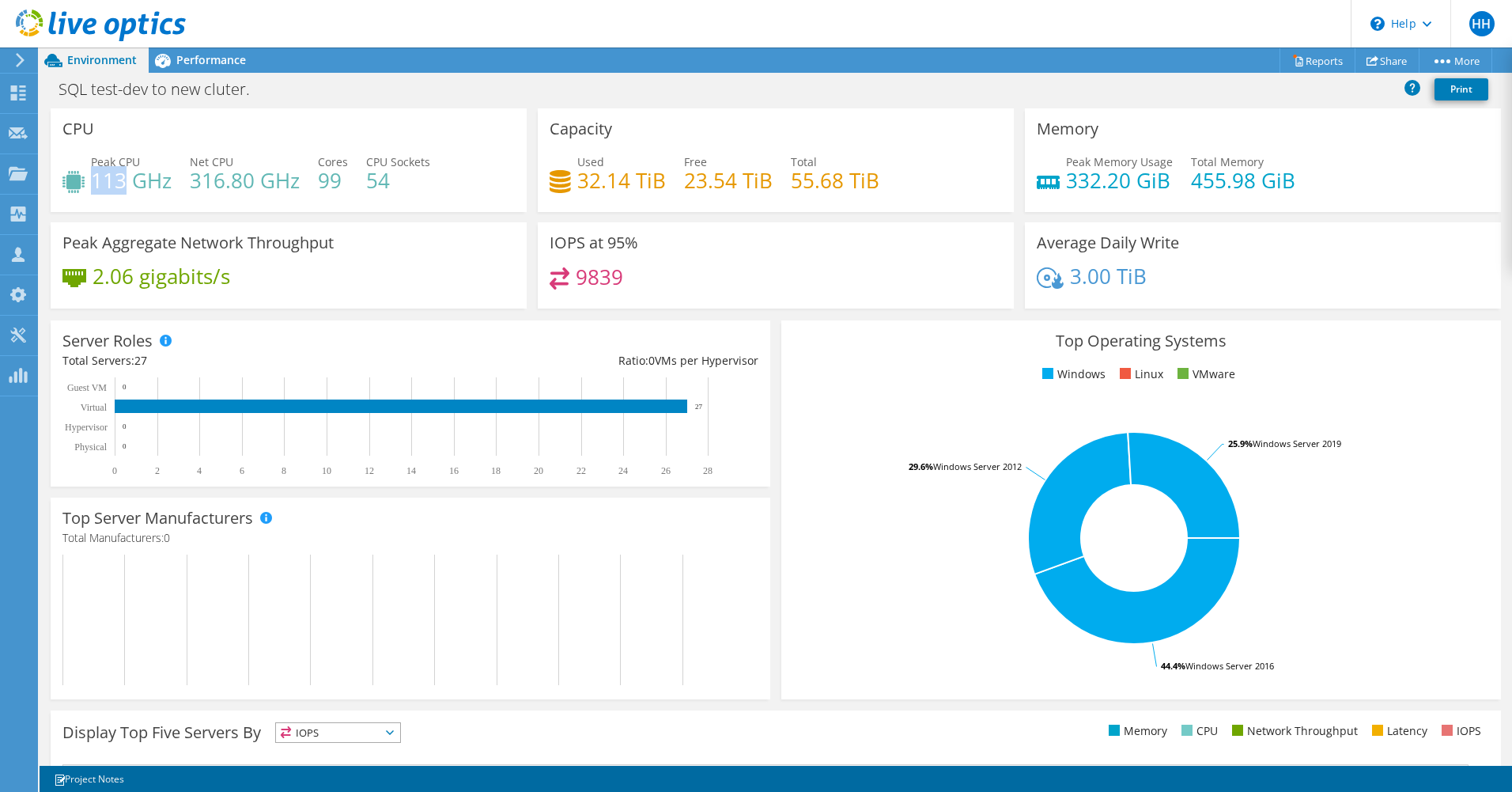
click at [122, 180] on h4 "113 GHz" at bounding box center [131, 180] width 81 height 17
drag, startPoint x: 122, startPoint y: 180, endPoint x: 188, endPoint y: 204, distance: 70.2
click at [188, 204] on div "Peak CPU 113 GHz Net CPU 316.80 GHz Cores 99 CPU Sockets 54" at bounding box center [288, 180] width 452 height 52
click at [208, 58] on span "Performance" at bounding box center [211, 60] width 70 height 15
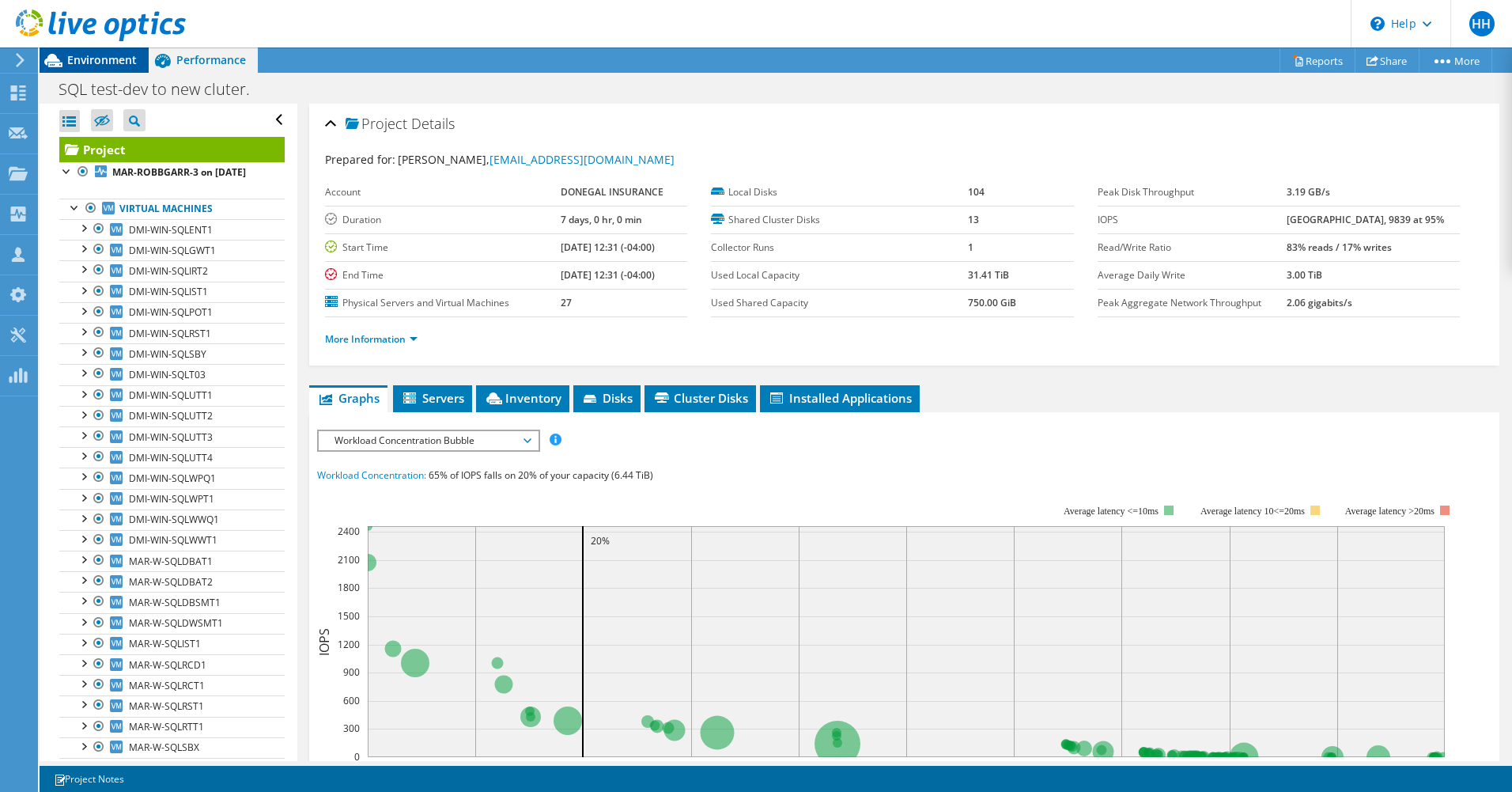
click at [129, 62] on span "Environment" at bounding box center [102, 60] width 70 height 15
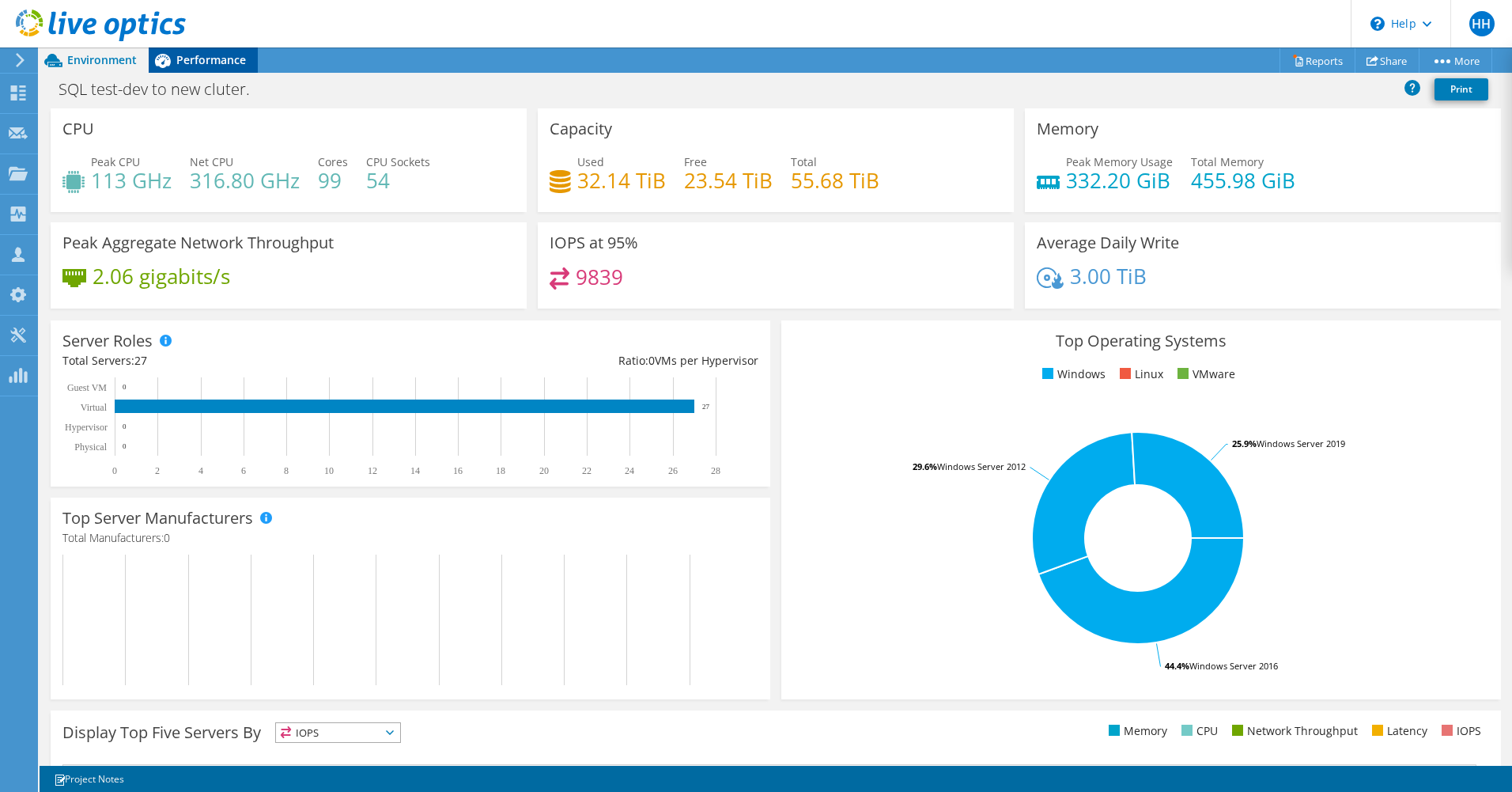
click at [201, 62] on span "Performance" at bounding box center [211, 60] width 70 height 15
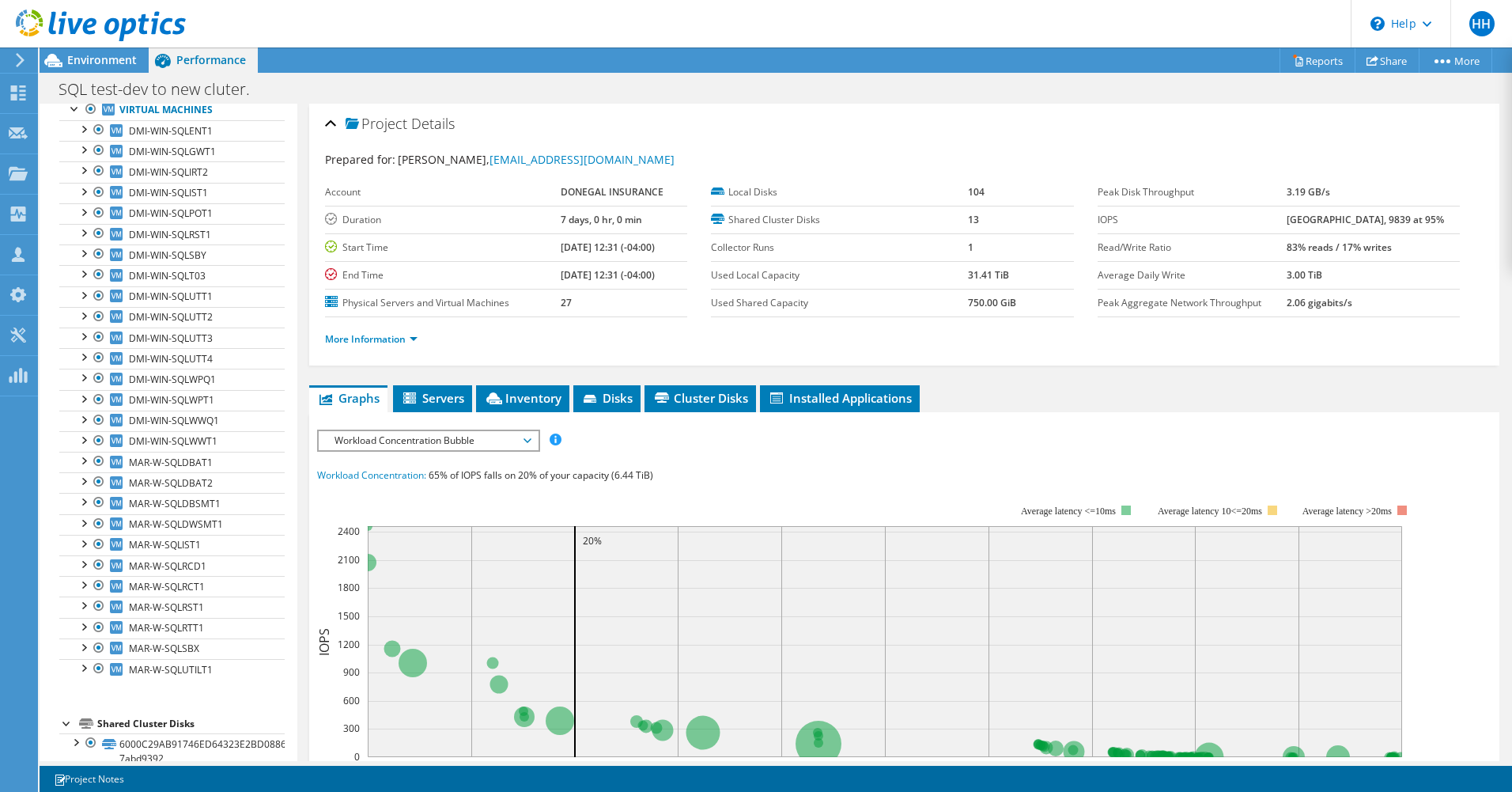
scroll to position [100, 0]
